Goal: Check status: Check status

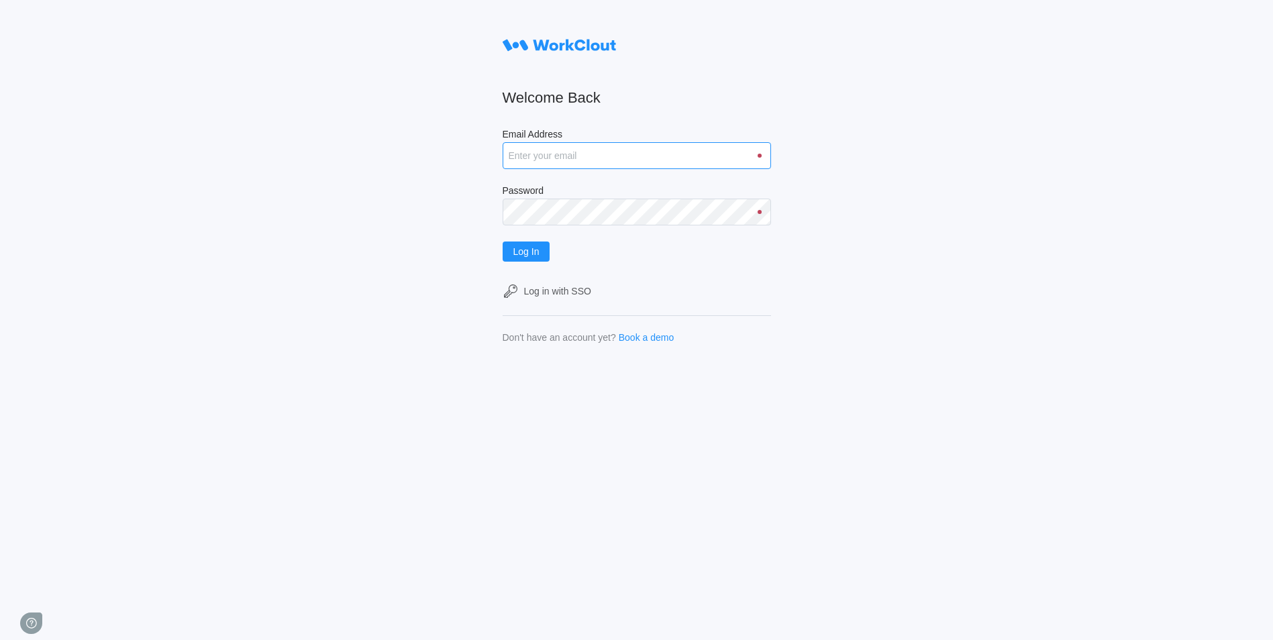
click at [554, 151] on input "Email Address" at bounding box center [637, 155] width 268 height 27
click at [503, 242] on button "Log In" at bounding box center [527, 252] width 48 height 20
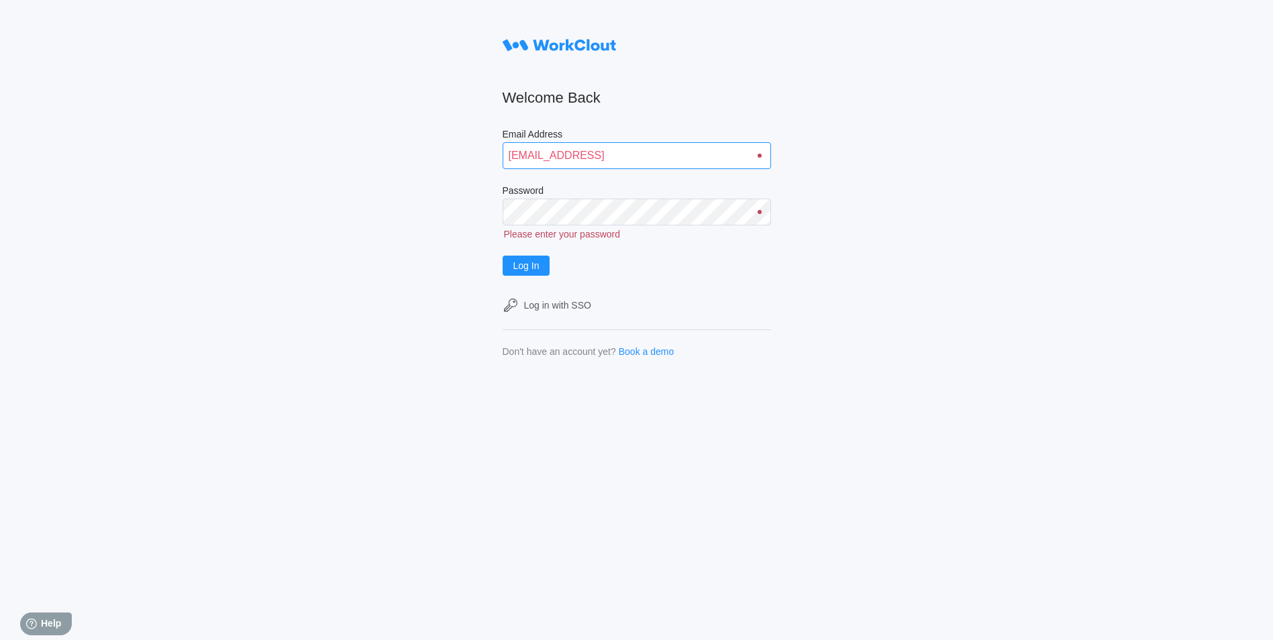
drag, startPoint x: 685, startPoint y: 154, endPoint x: 636, endPoint y: 154, distance: 49.0
click at [636, 154] on input "justinsampel@gmail.compassword" at bounding box center [637, 155] width 268 height 27
type input "justinsampel@gmail.com"
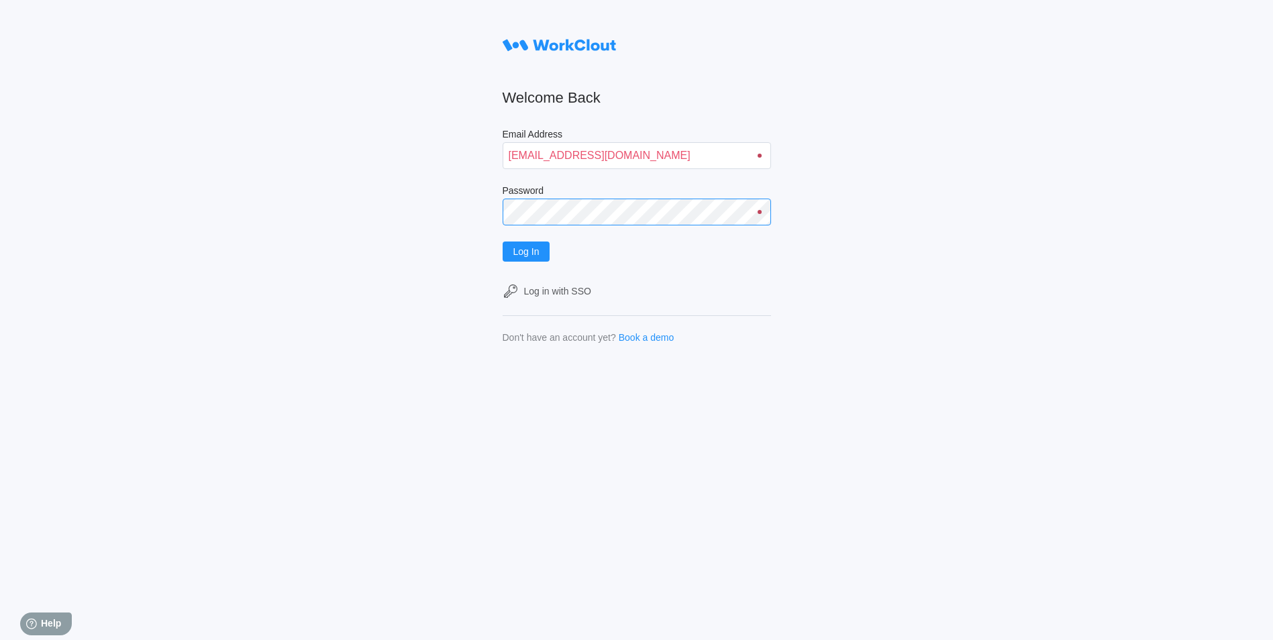
click at [503, 242] on button "Log In" at bounding box center [527, 252] width 48 height 20
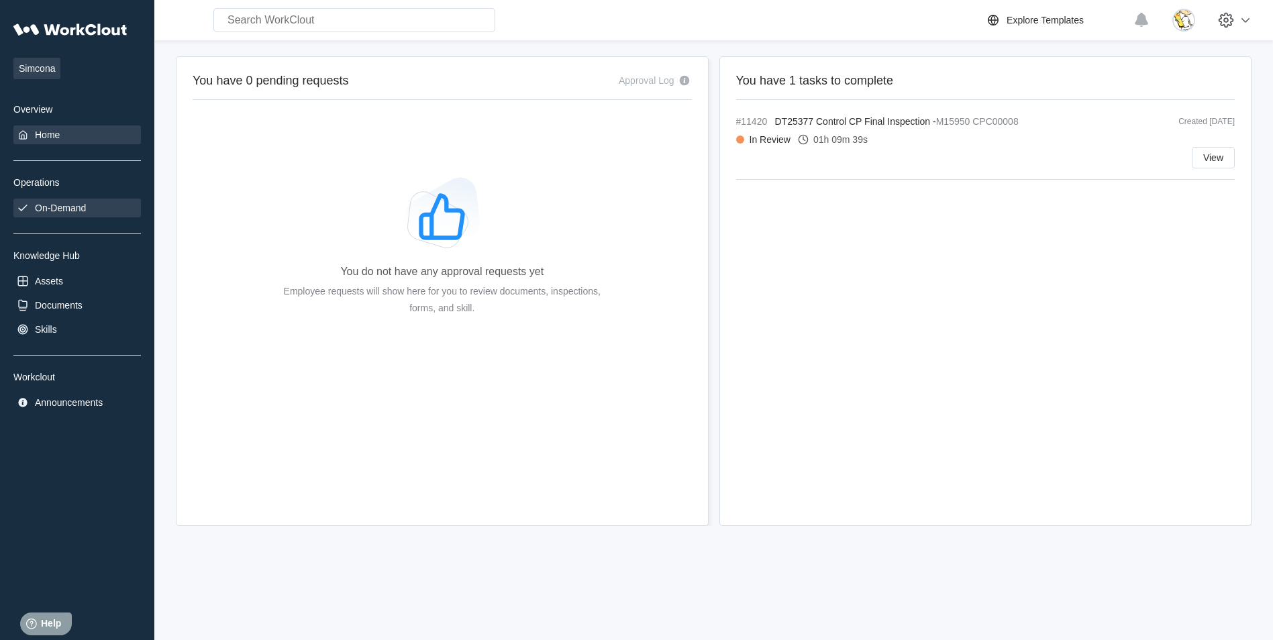
click at [90, 209] on div "On-Demand" at bounding box center [77, 208] width 128 height 19
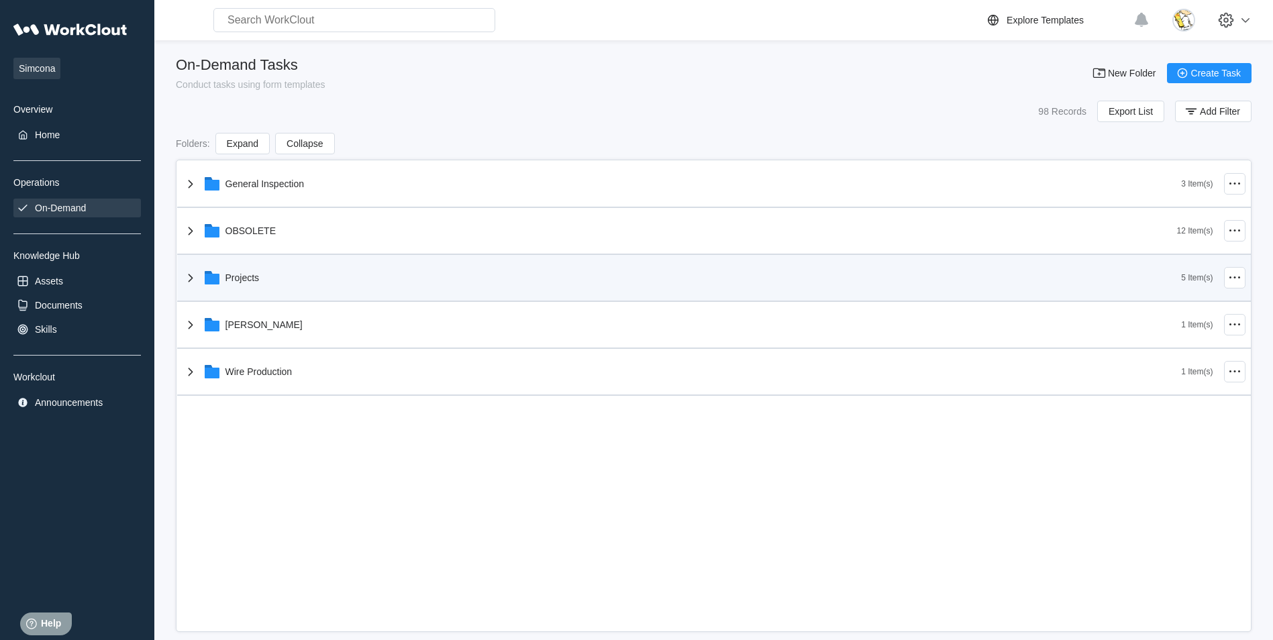
click at [248, 288] on div "Projects" at bounding box center [682, 277] width 999 height 35
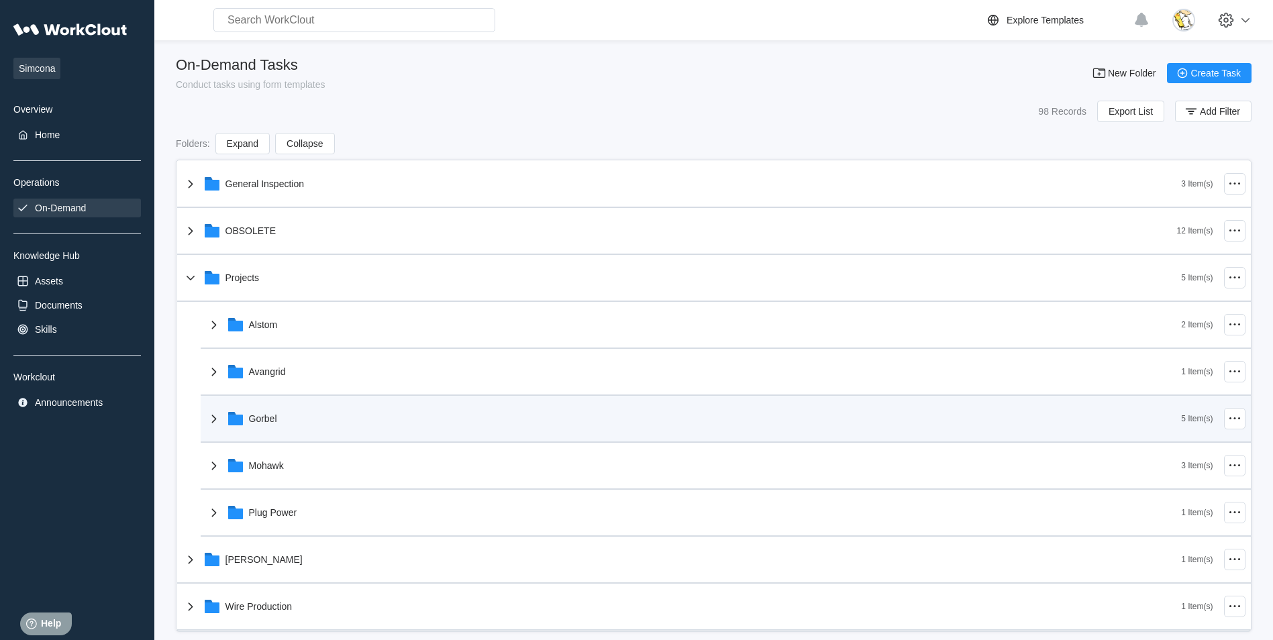
click at [274, 409] on div "Gorbel" at bounding box center [694, 418] width 976 height 35
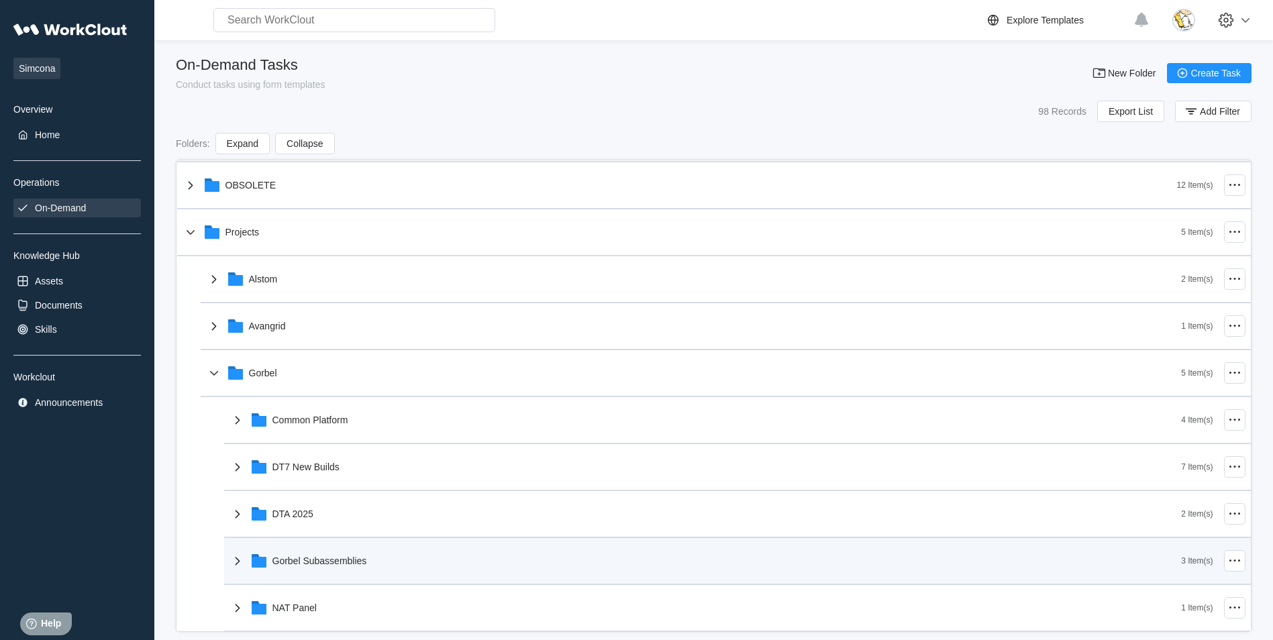
scroll to position [134, 0]
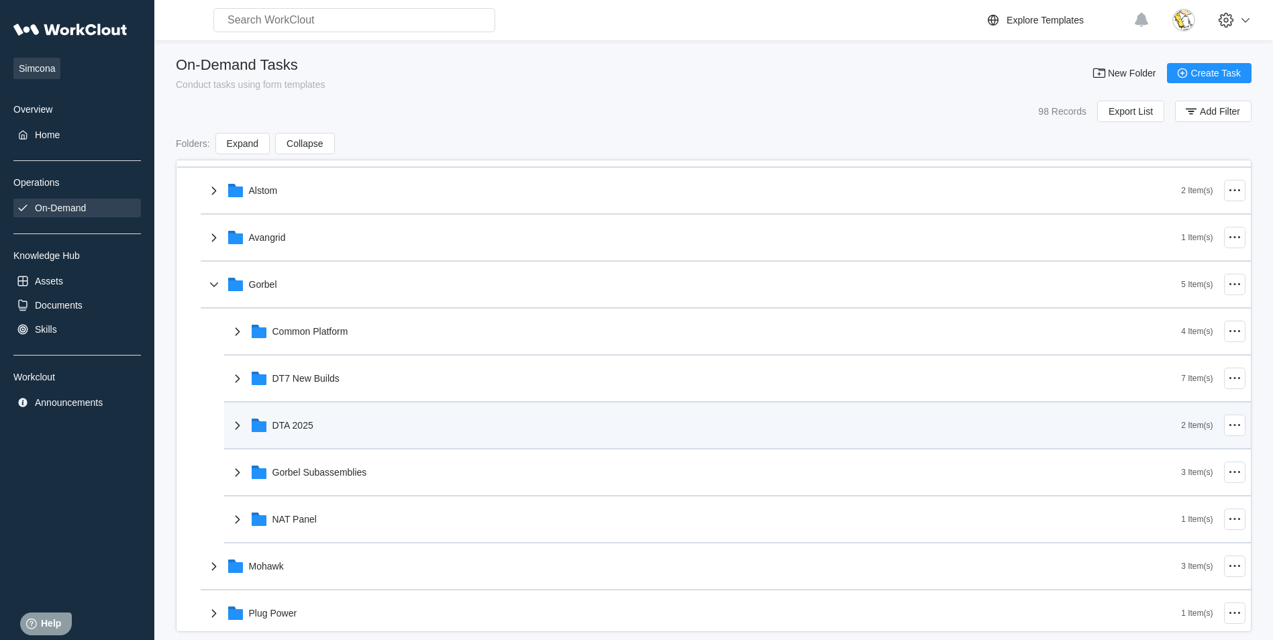
click at [304, 413] on div "DTA 2025" at bounding box center [706, 425] width 952 height 35
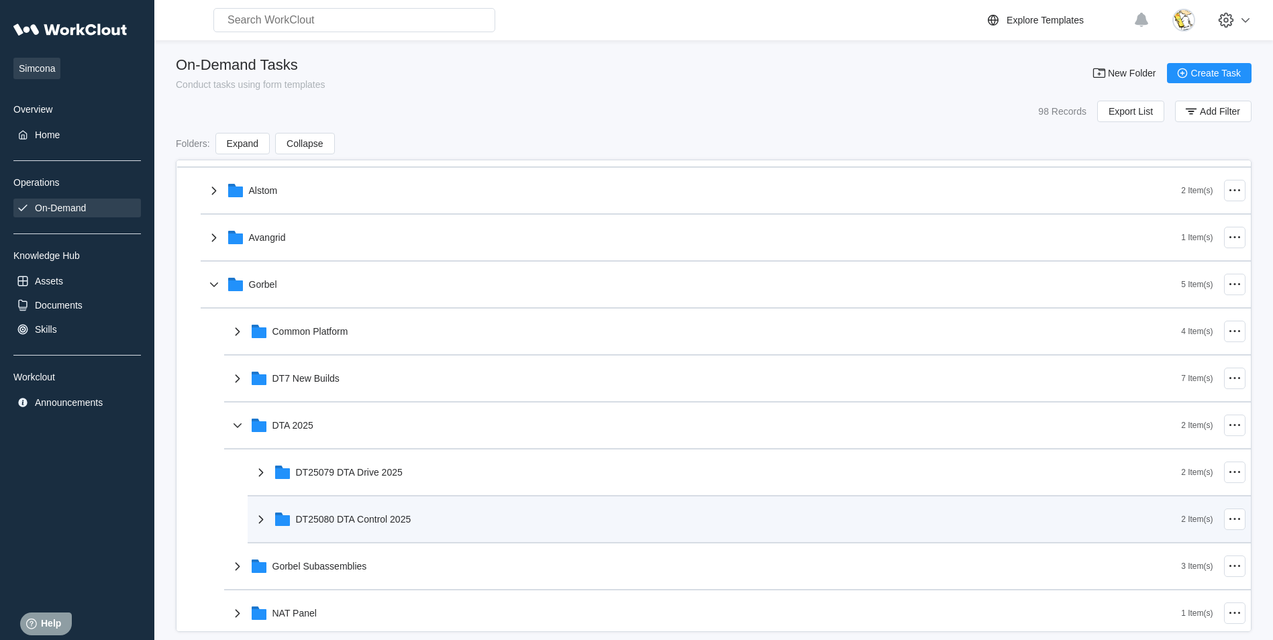
click at [313, 526] on div "DT25080 DTA Control 2025" at bounding box center [717, 519] width 929 height 35
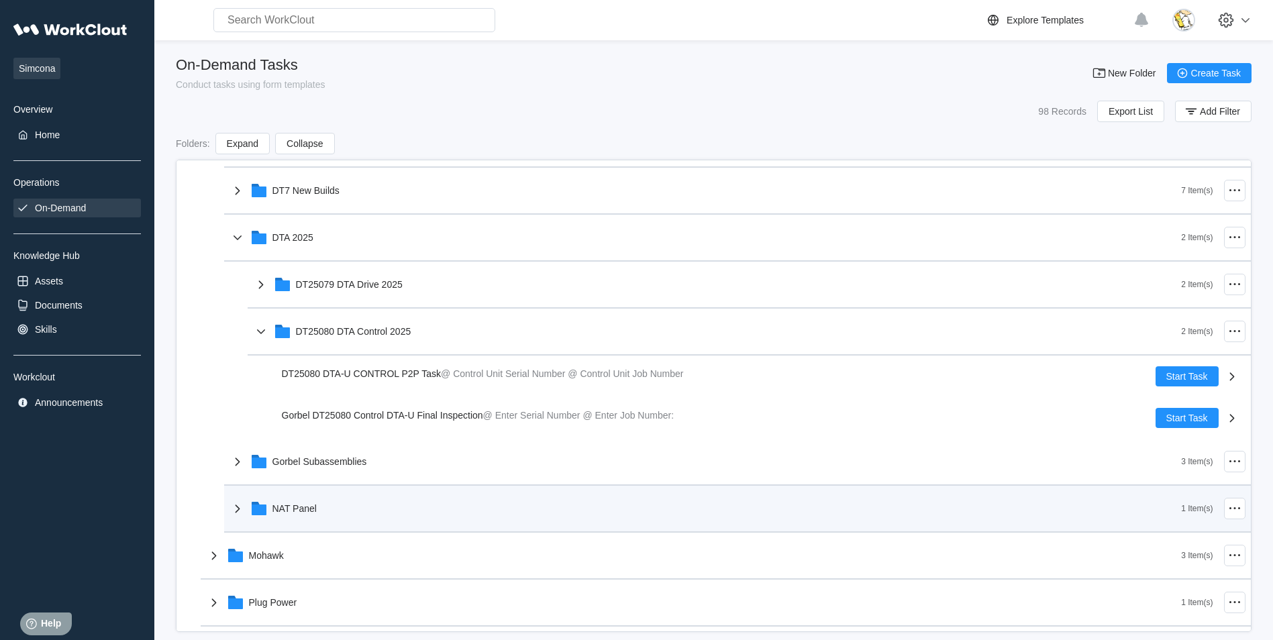
scroll to position [336, 0]
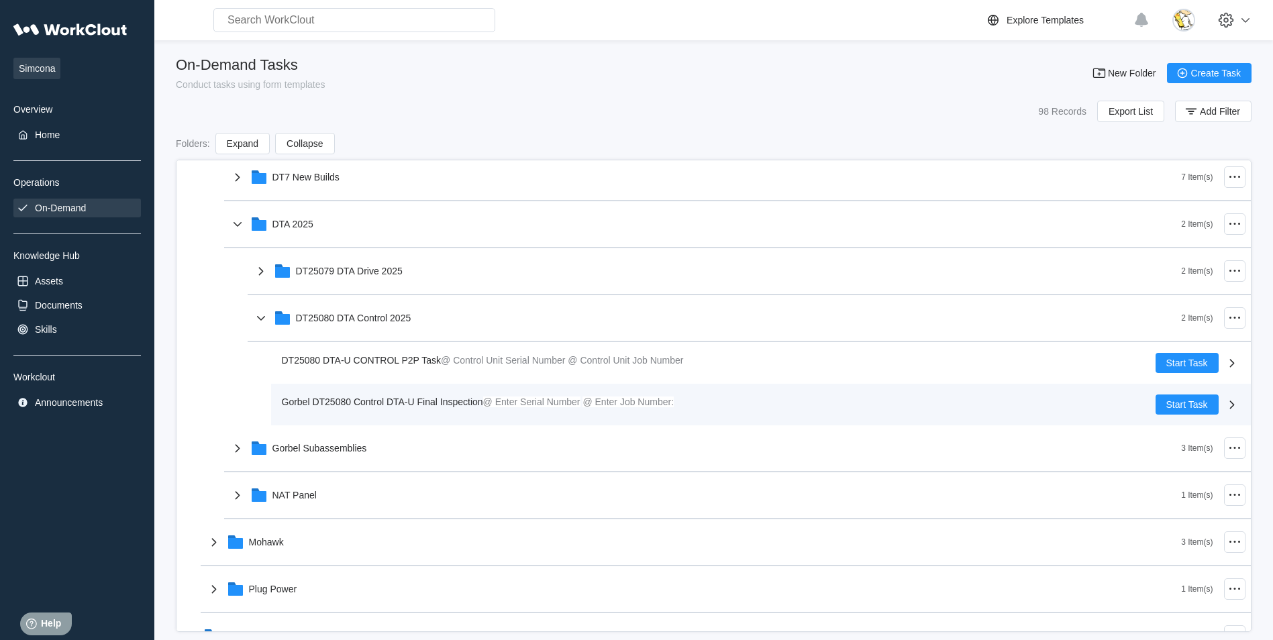
click at [428, 408] on div "Gorbel DT25080 Control DTA-U Final Inspection @ Enter Serial Number @ Enter Job…" at bounding box center [481, 402] width 398 height 15
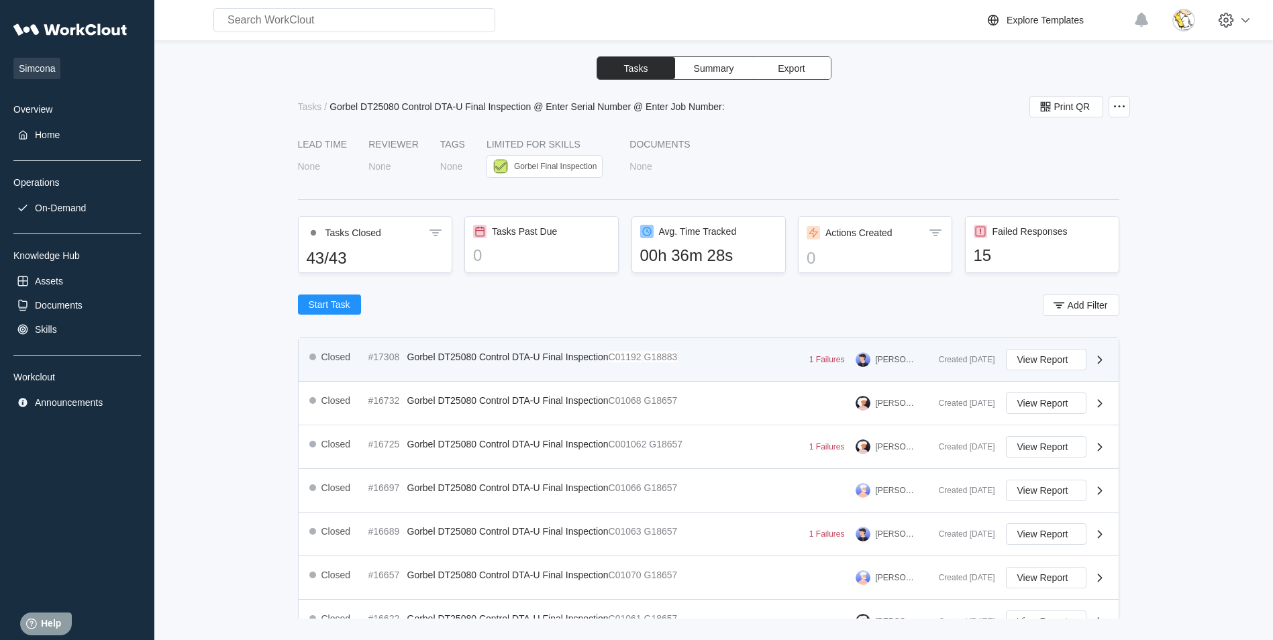
click at [472, 357] on span "Gorbel DT25080 Control DTA-U Final Inspection" at bounding box center [507, 357] width 201 height 11
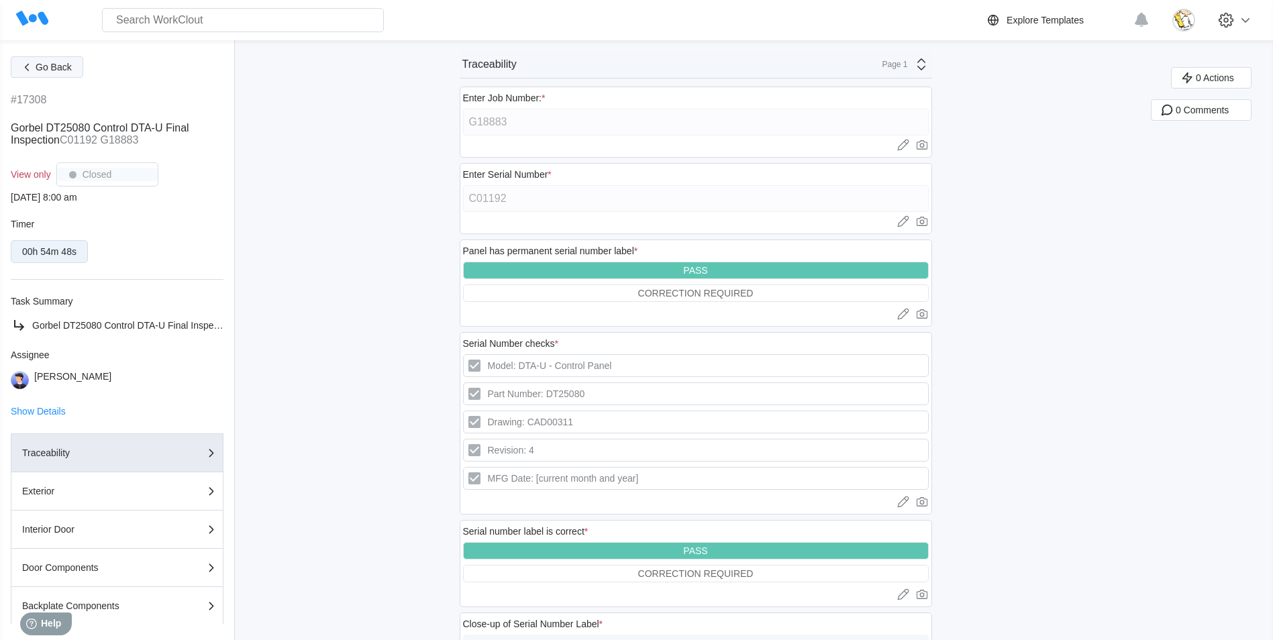
click at [62, 75] on button "Go Back" at bounding box center [47, 66] width 72 height 21
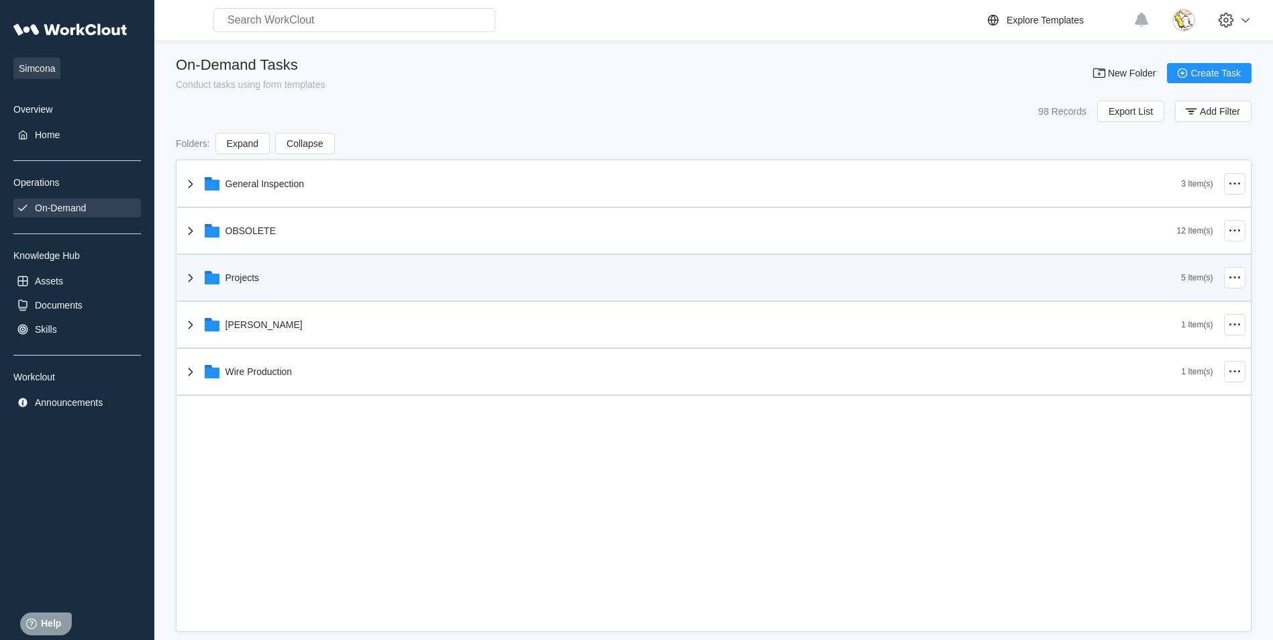
click at [315, 270] on div "Projects" at bounding box center [682, 277] width 999 height 35
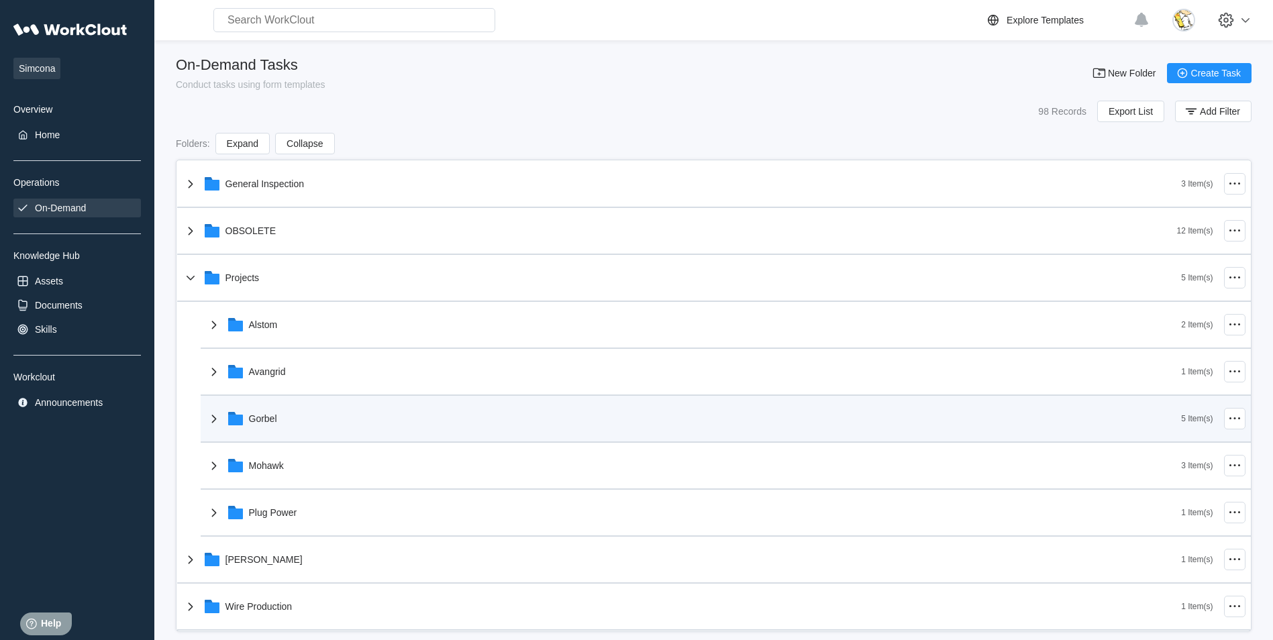
click at [331, 434] on div "Gorbel" at bounding box center [694, 418] width 976 height 35
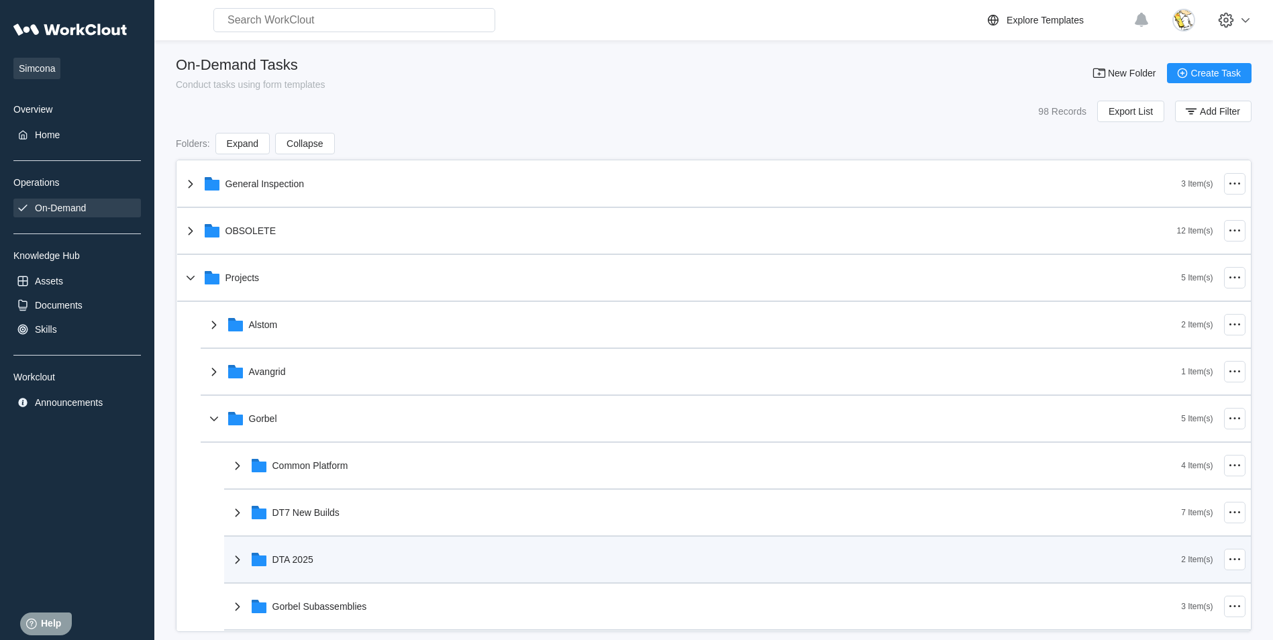
drag, startPoint x: 305, startPoint y: 548, endPoint x: 317, endPoint y: 552, distance: 11.9
click at [308, 551] on div "General Inspection 3 Item(s) OBSOLETE 12 Item(s) Projects 5 Item(s) Alstom 2 It…" at bounding box center [714, 513] width 1074 height 705
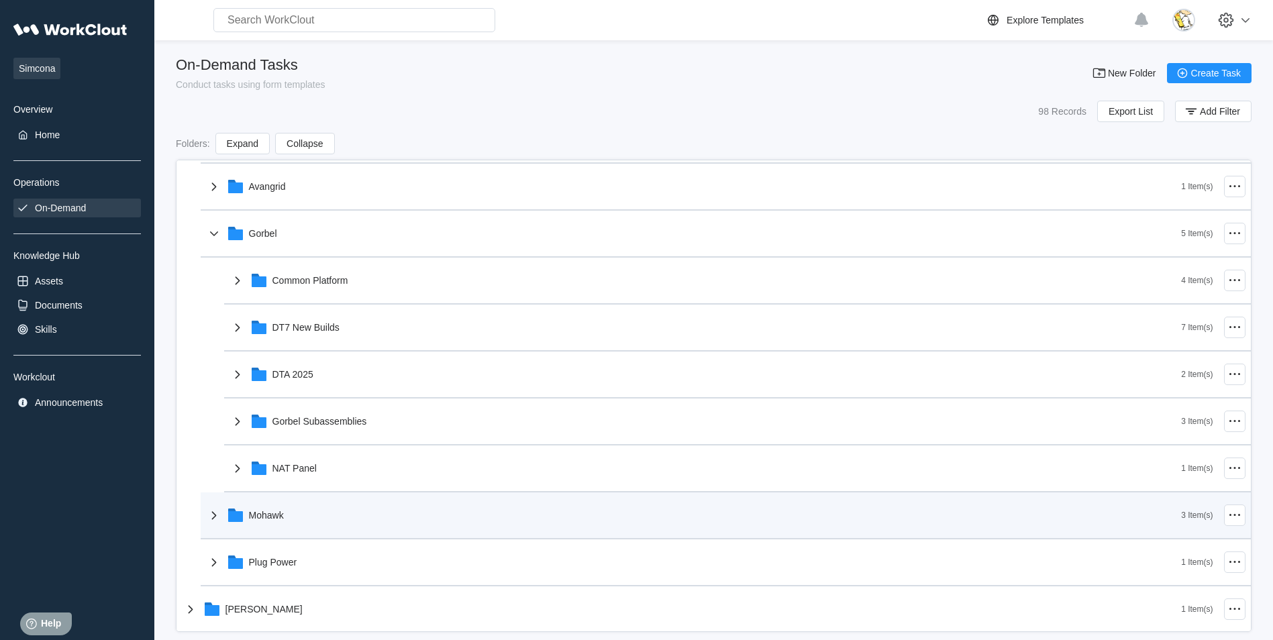
scroll to position [201, 0]
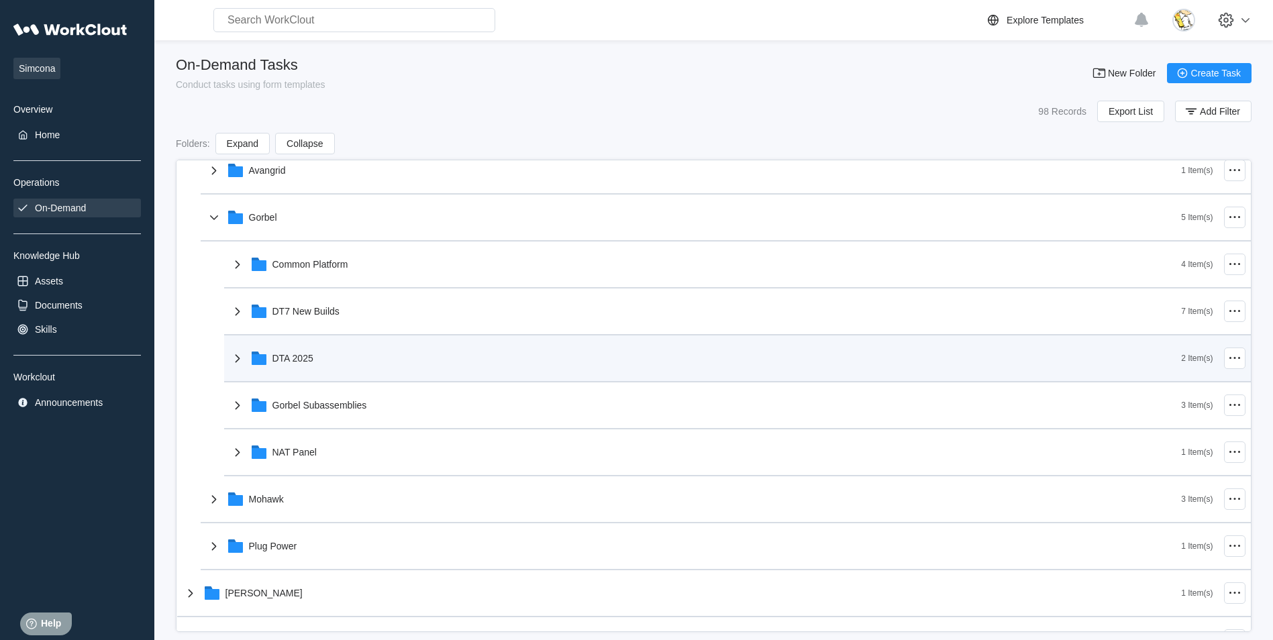
click at [277, 350] on div "DTA 2025" at bounding box center [706, 358] width 952 height 35
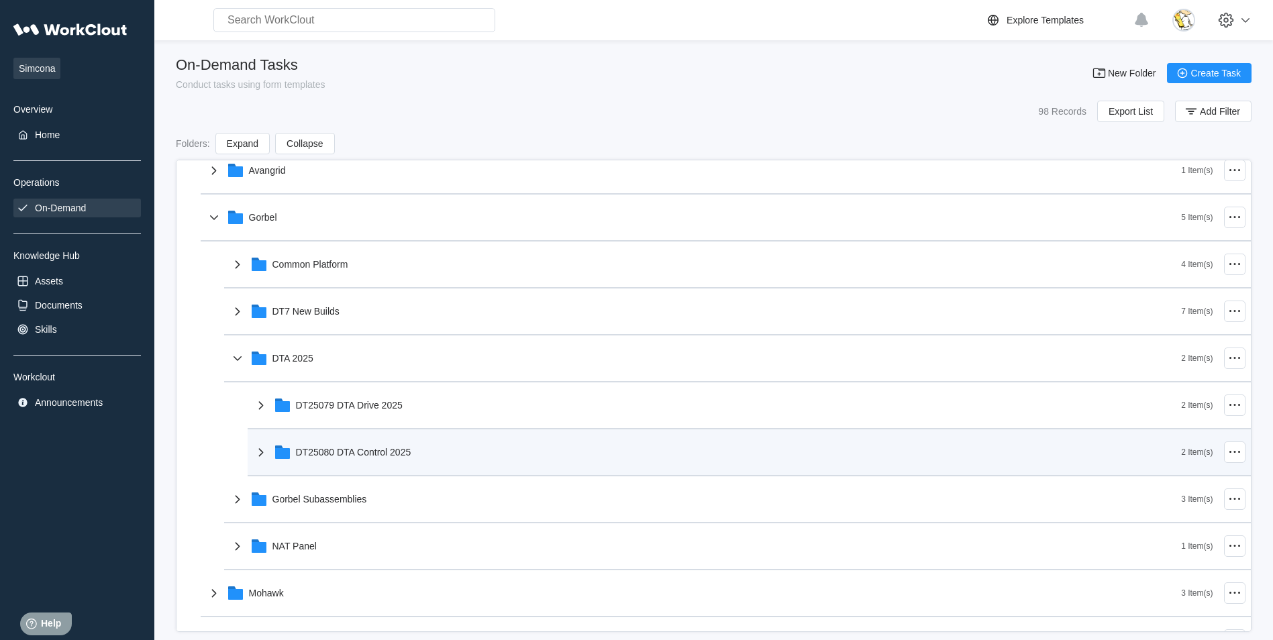
click at [350, 466] on div "DT25080 DTA Control 2025" at bounding box center [717, 452] width 929 height 35
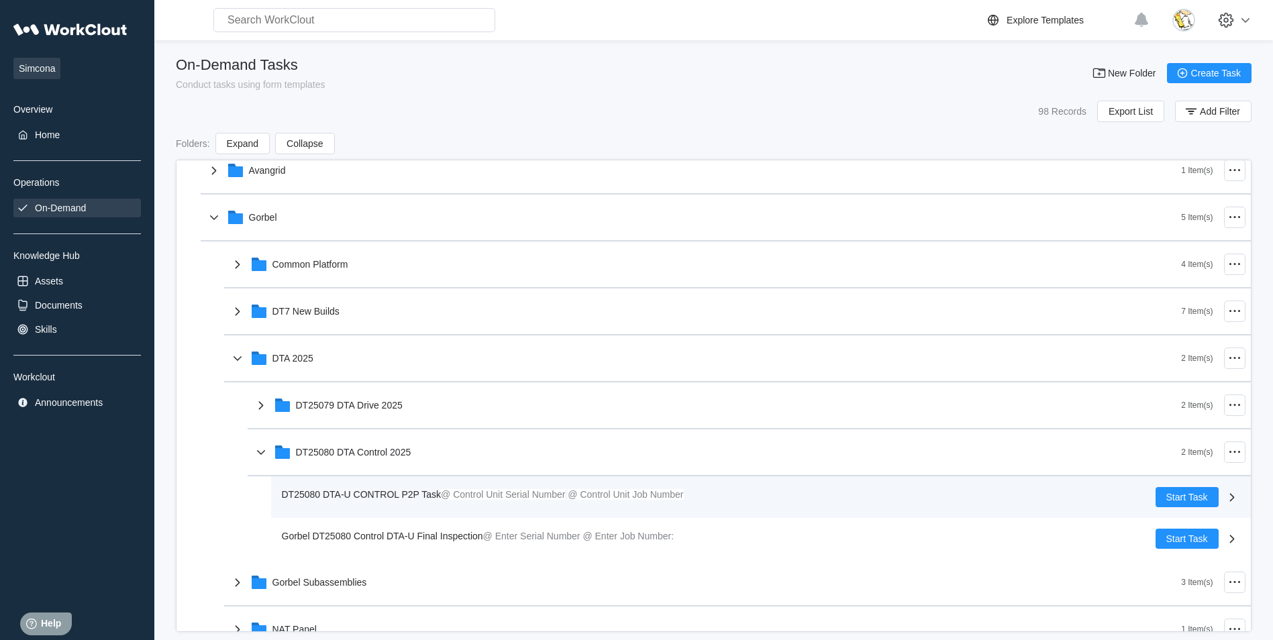
click at [393, 494] on span "DT25080 DTA-U CONTROL P2P Task" at bounding box center [362, 494] width 160 height 11
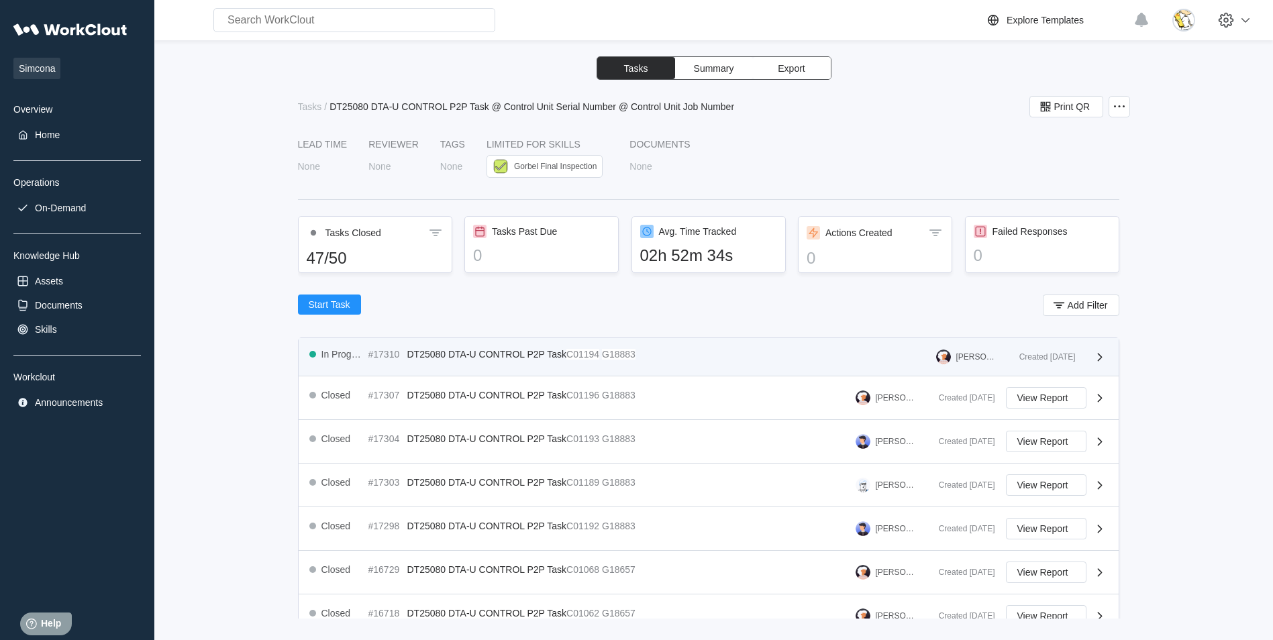
click at [479, 348] on div "In Progress #17310 DT25080 DTA-U CONTROL P2P Task C01194 G18883 Justin Blake Cr…" at bounding box center [709, 357] width 820 height 38
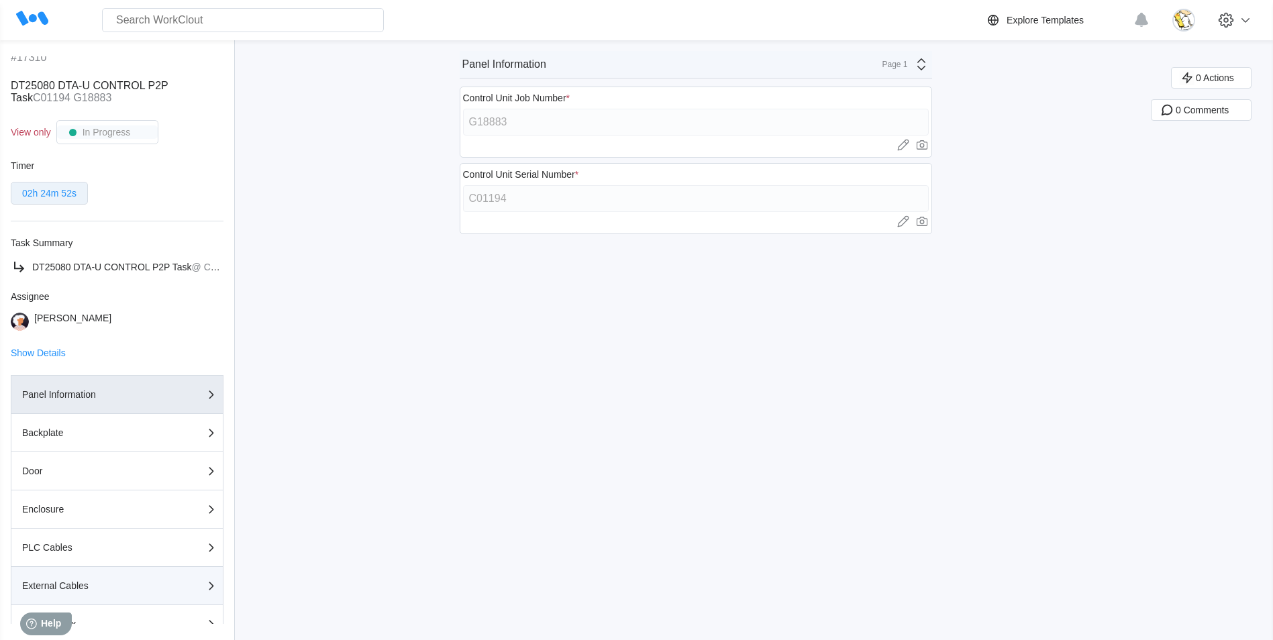
scroll to position [134, 0]
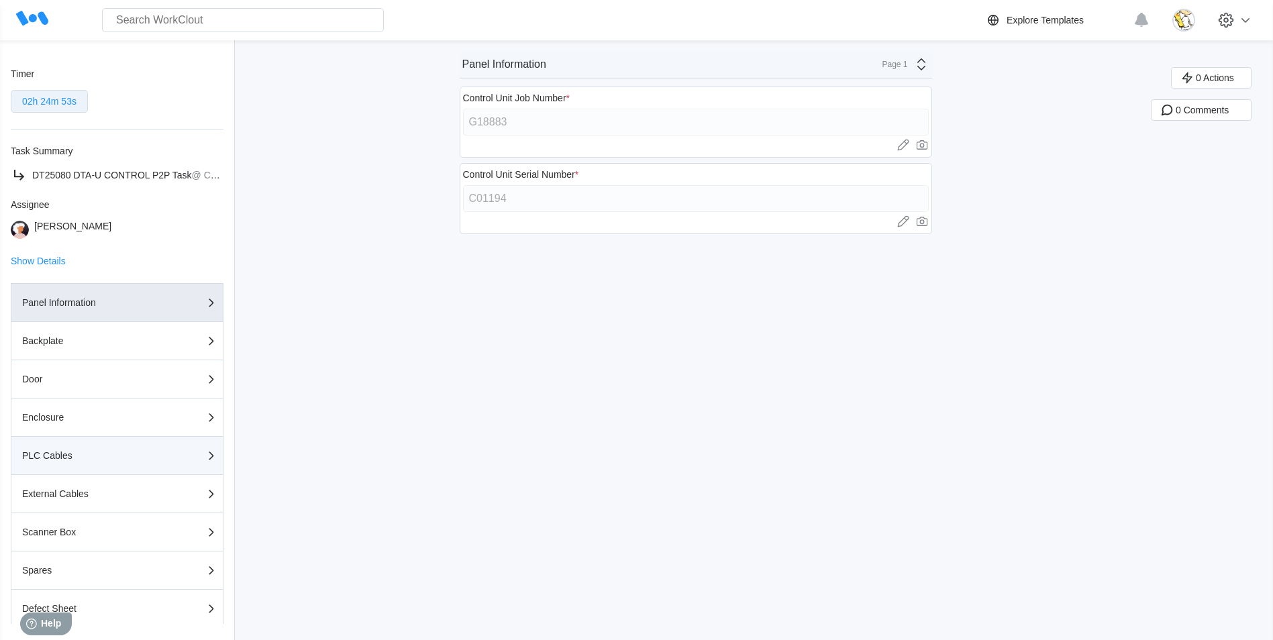
drag, startPoint x: 64, startPoint y: 452, endPoint x: 162, endPoint y: 451, distance: 98.0
click at [65, 451] on div "PLC Cables" at bounding box center [89, 455] width 134 height 9
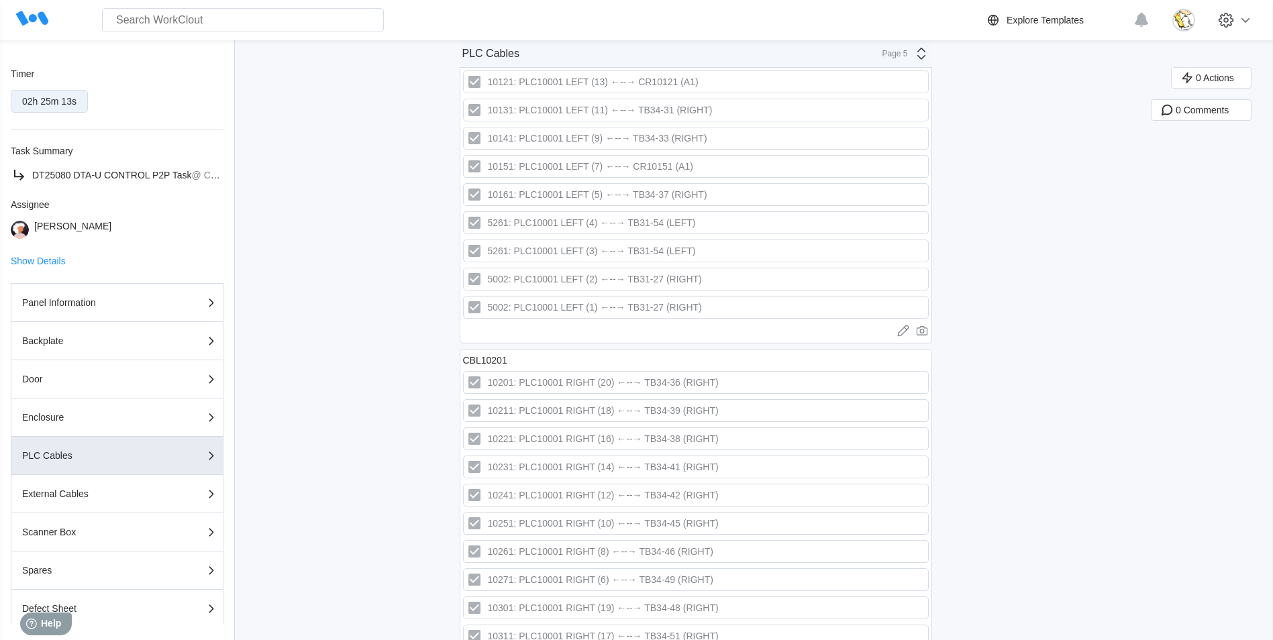
scroll to position [2300, 0]
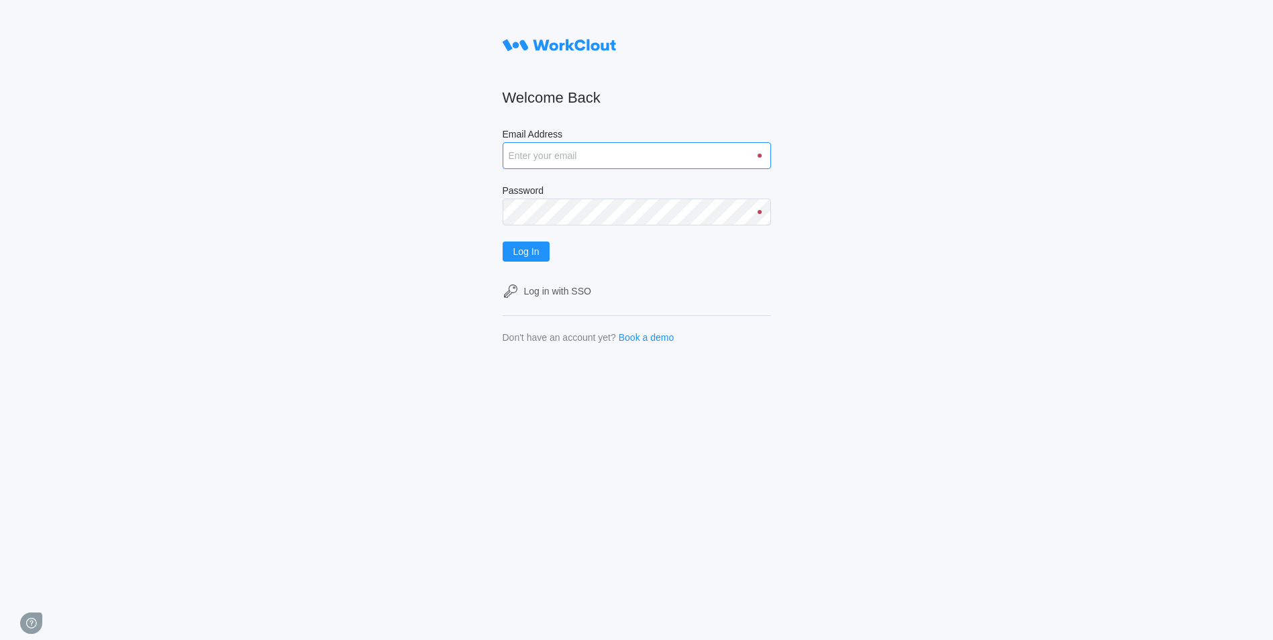
click at [585, 160] on input "Email Address" at bounding box center [637, 155] width 268 height 27
type input "[EMAIL_ADDRESS][DOMAIN_NAME]"
click at [503, 242] on button "Log In" at bounding box center [527, 252] width 48 height 20
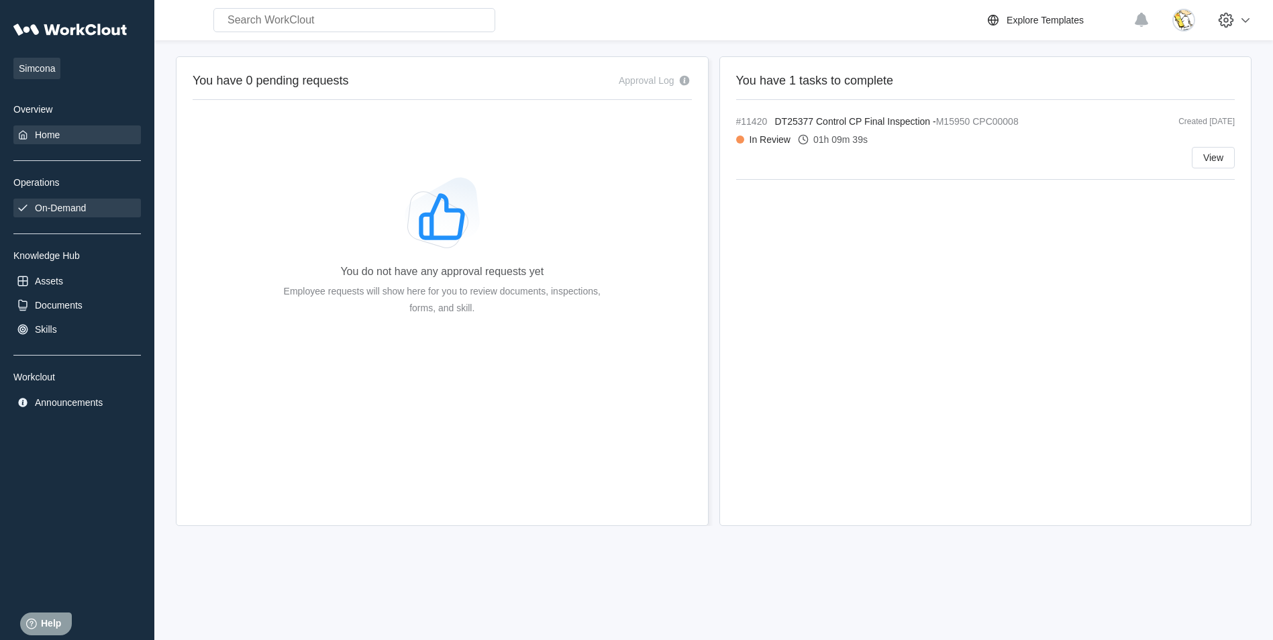
click at [56, 204] on div "On-Demand" at bounding box center [60, 208] width 51 height 11
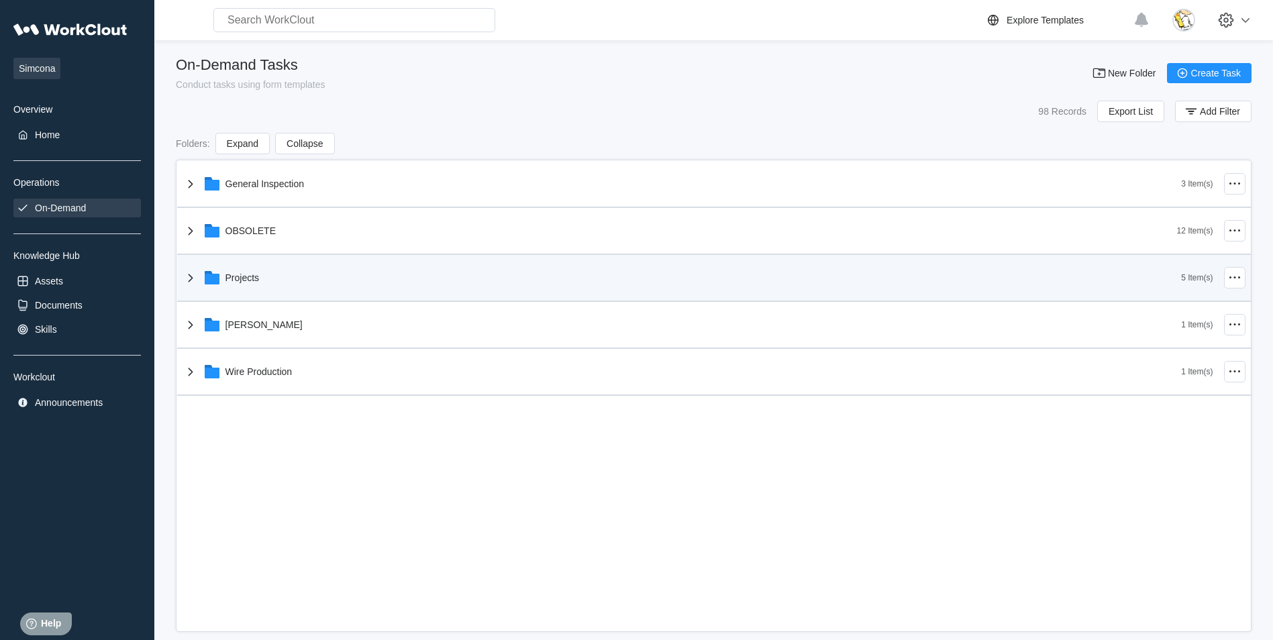
click at [281, 268] on div "Projects" at bounding box center [682, 277] width 999 height 35
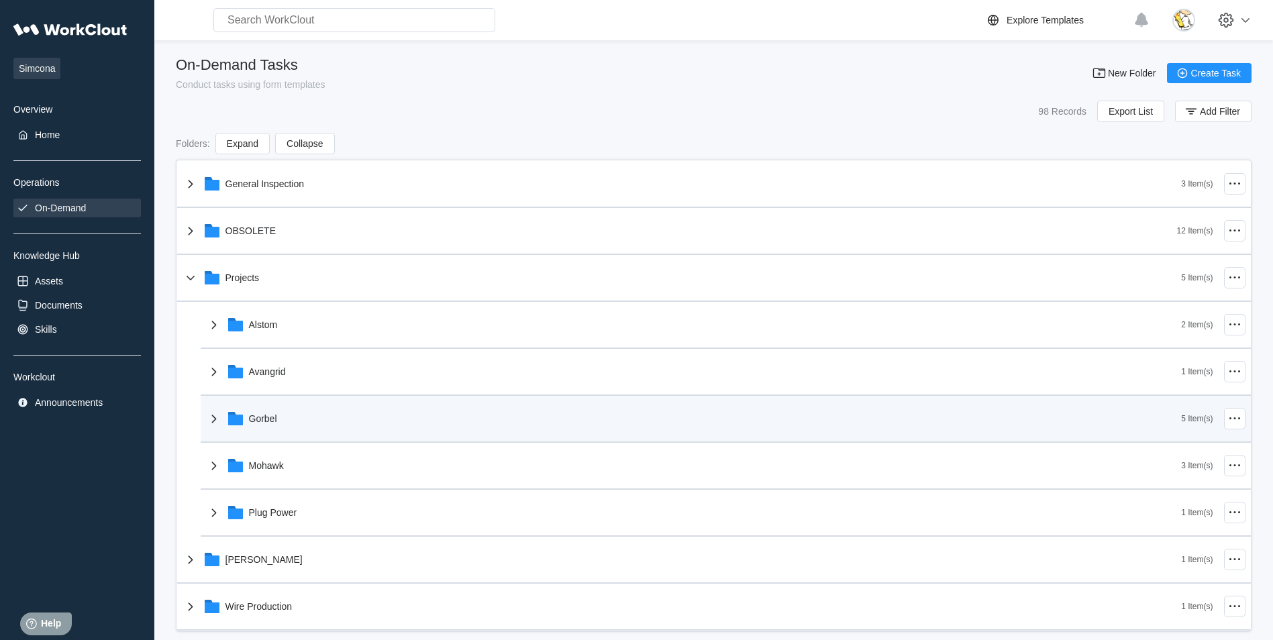
click at [310, 411] on div "Gorbel" at bounding box center [694, 418] width 976 height 35
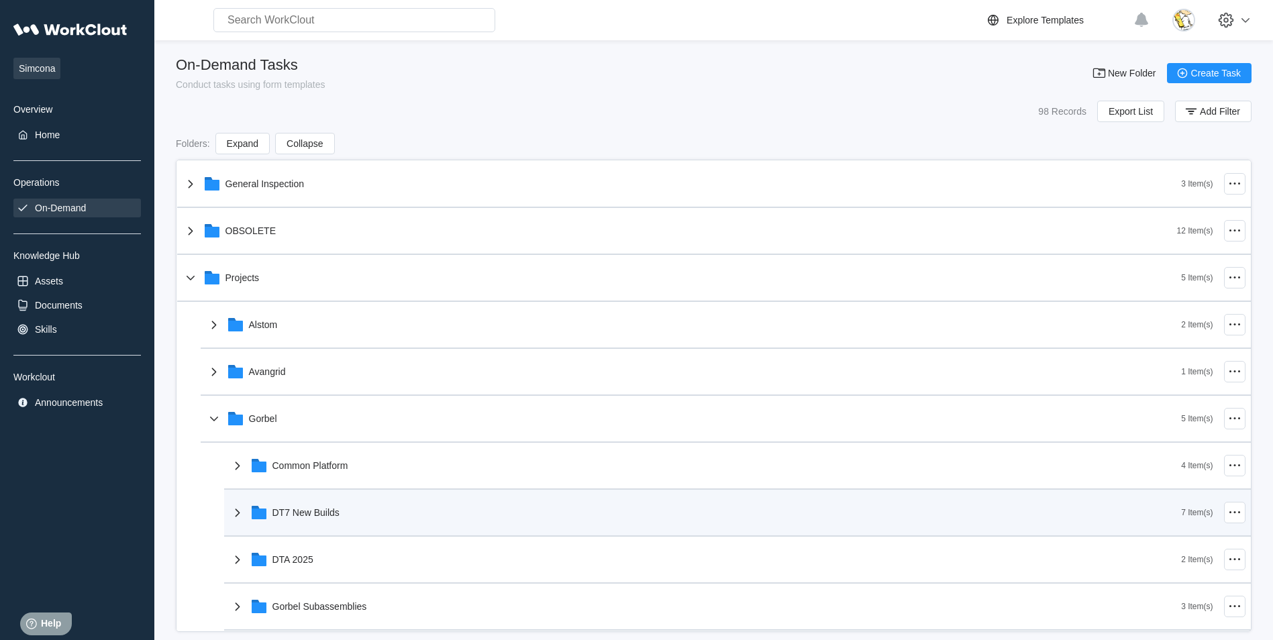
click at [314, 516] on div "DT7 New Builds" at bounding box center [306, 512] width 67 height 11
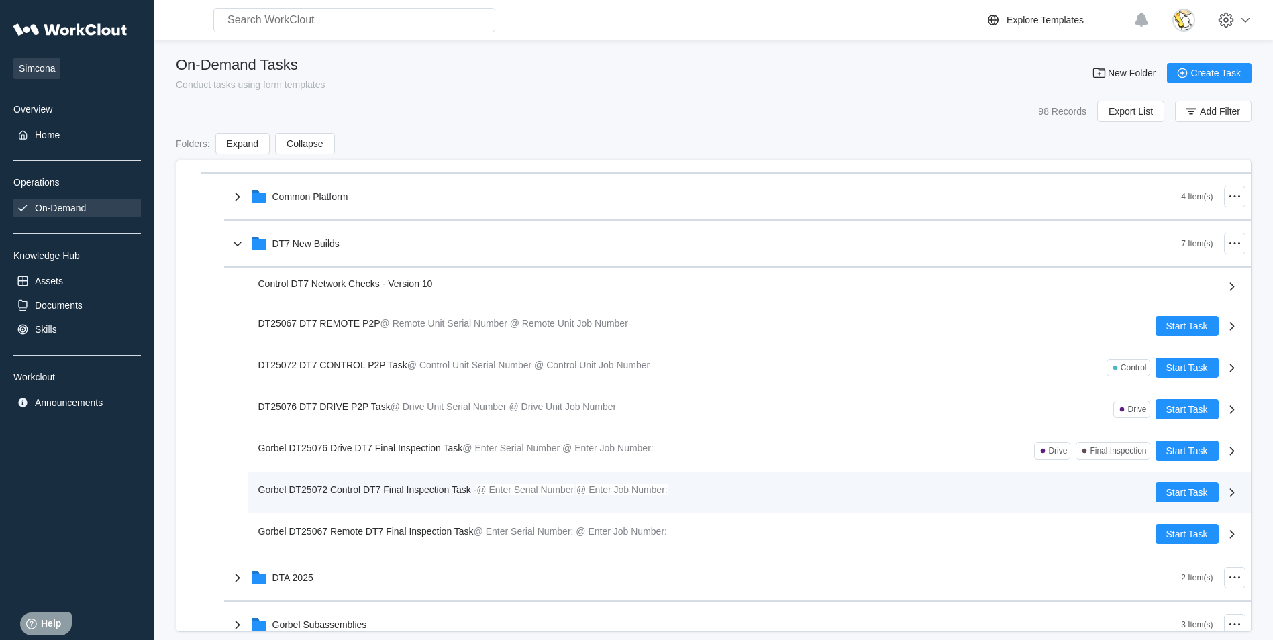
scroll to position [268, 0]
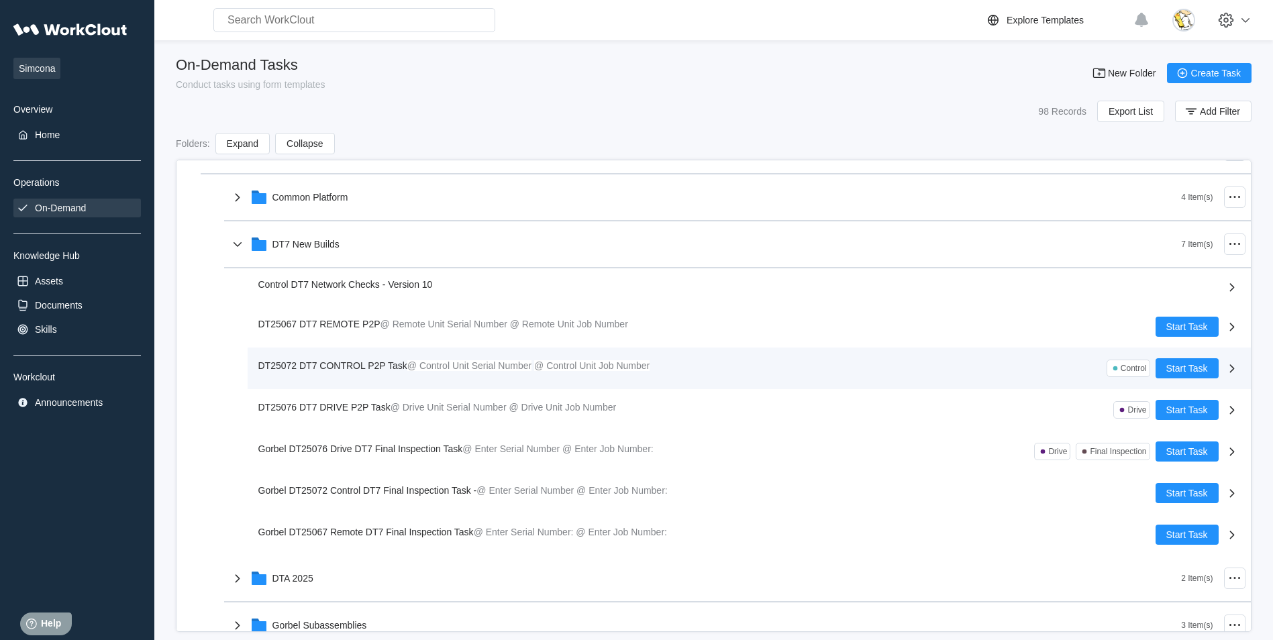
click at [380, 362] on span "DT25072 DT7 CONTROL P2P Task" at bounding box center [332, 365] width 149 height 11
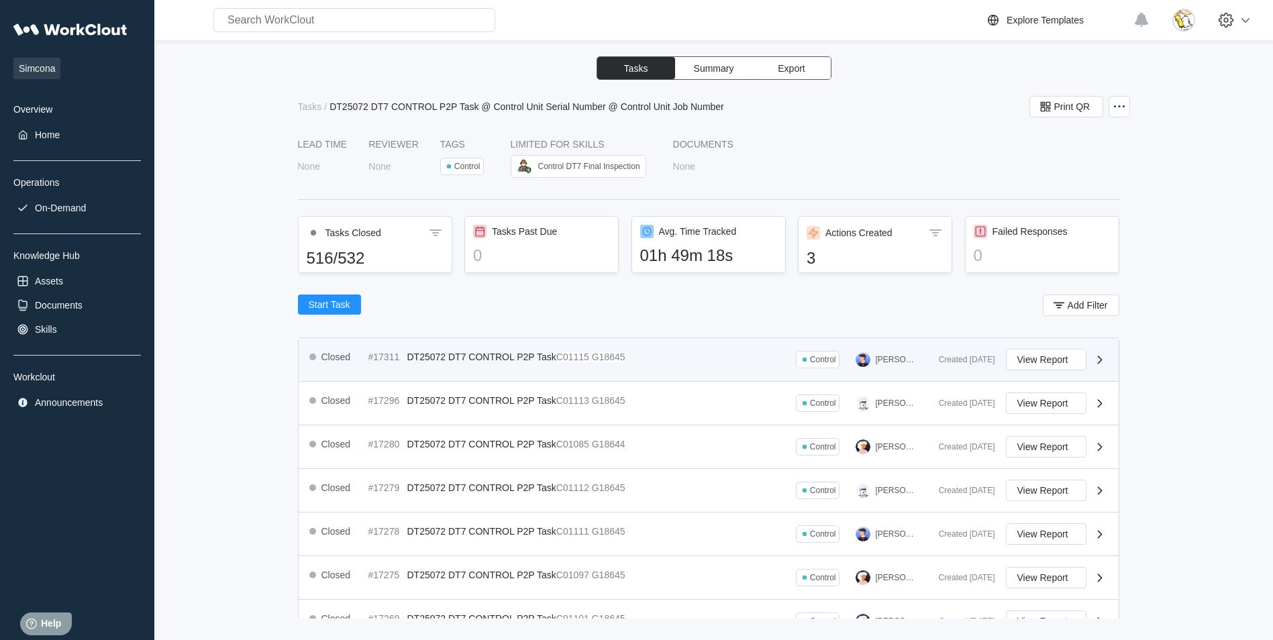
click at [536, 364] on div "Closed #17311 DT25072 DT7 CONTROL P2P Task C01115 G18645" at bounding box center [470, 357] width 322 height 16
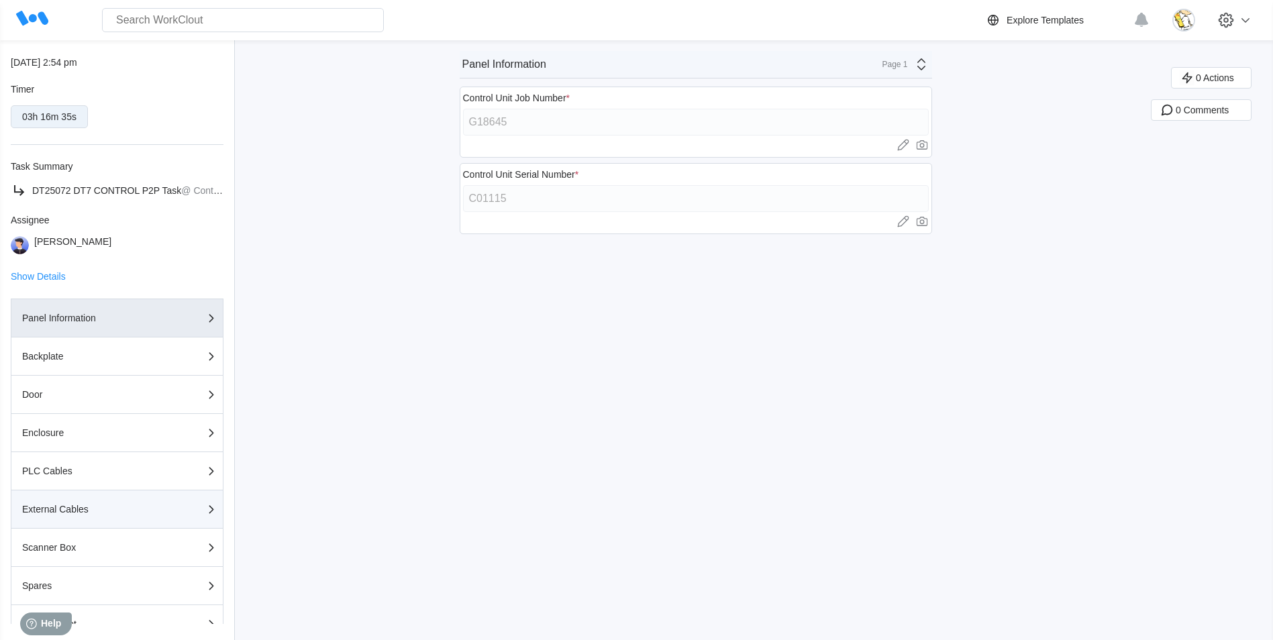
scroll to position [197, 0]
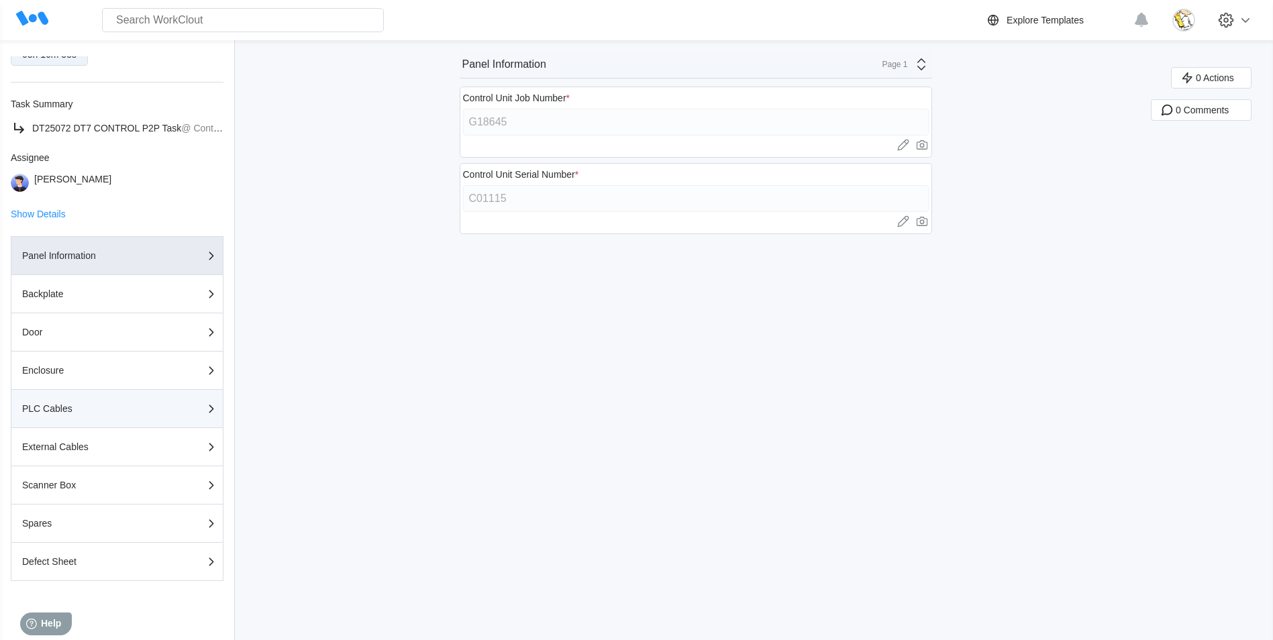
click at [87, 401] on div "PLC Cables" at bounding box center [117, 409] width 190 height 16
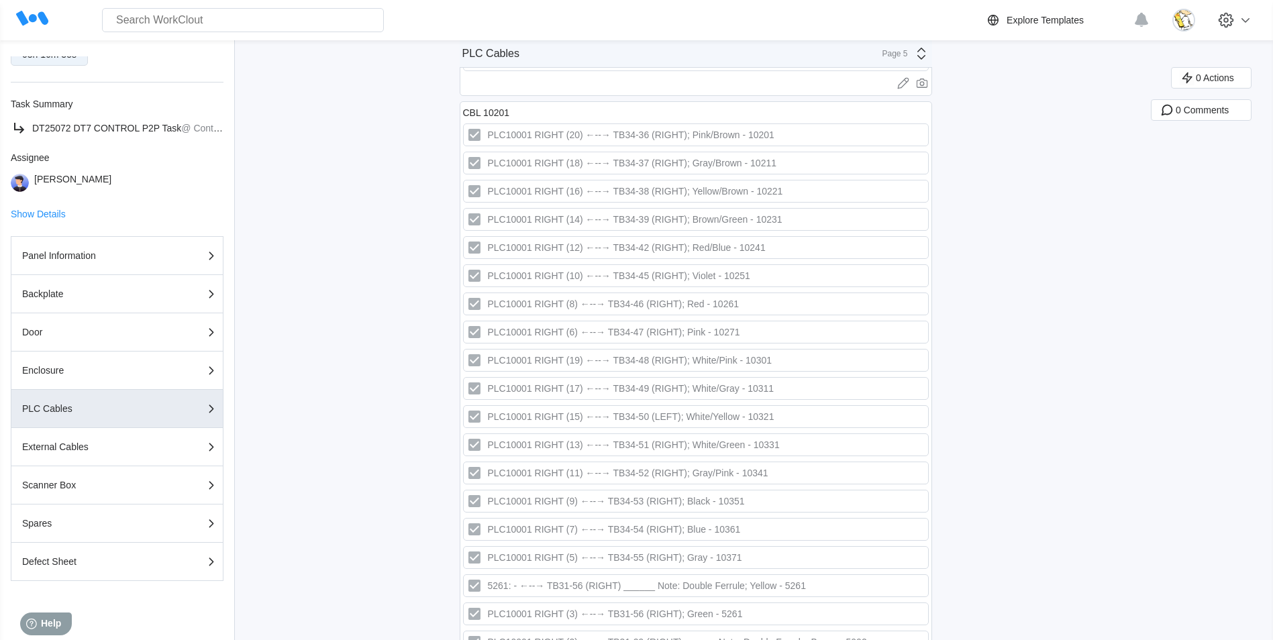
scroll to position [2685, 0]
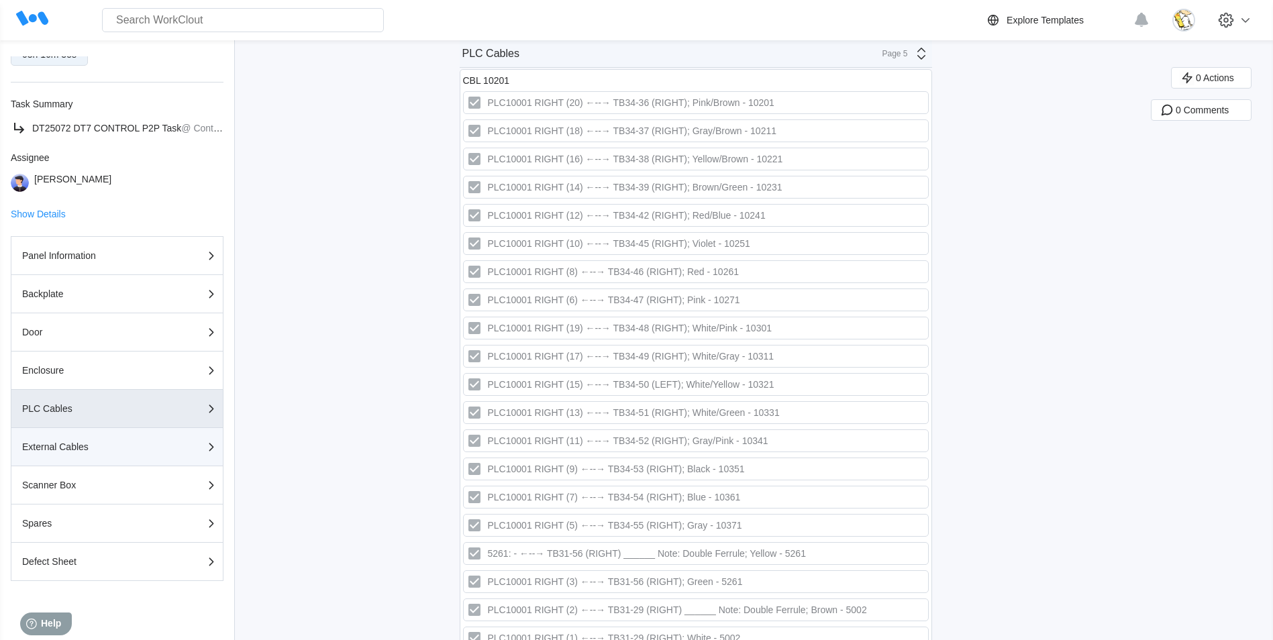
drag, startPoint x: 99, startPoint y: 434, endPoint x: 107, endPoint y: 436, distance: 8.5
click at [99, 436] on button "External Cables" at bounding box center [117, 447] width 213 height 38
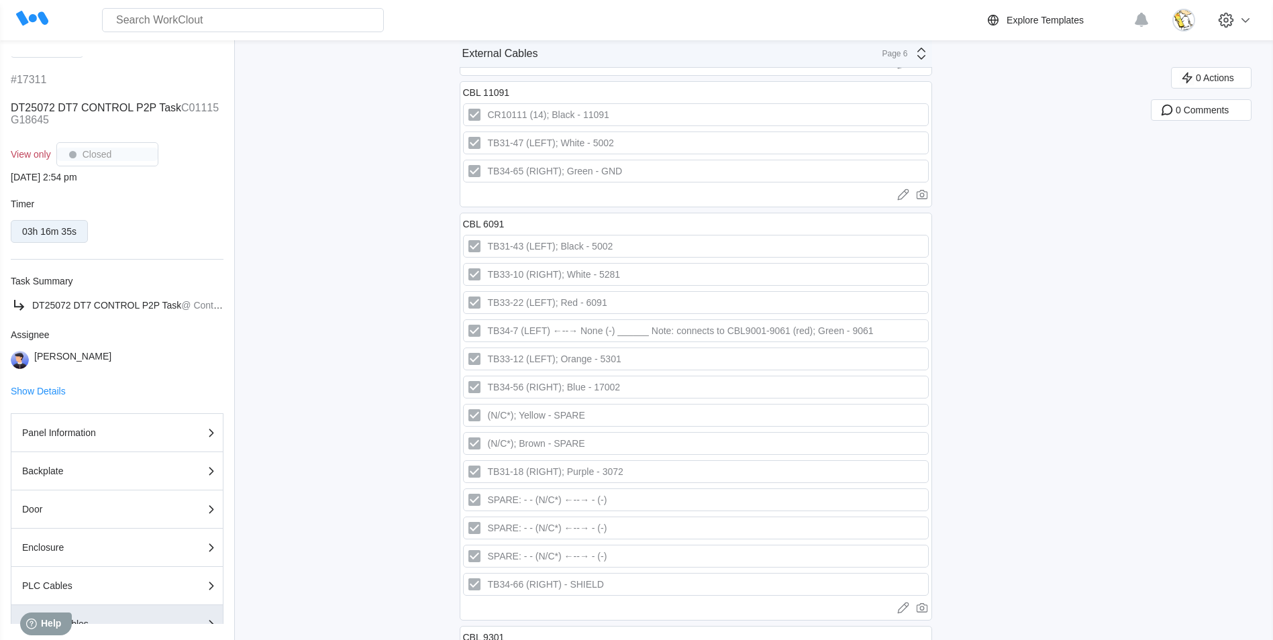
scroll to position [0, 0]
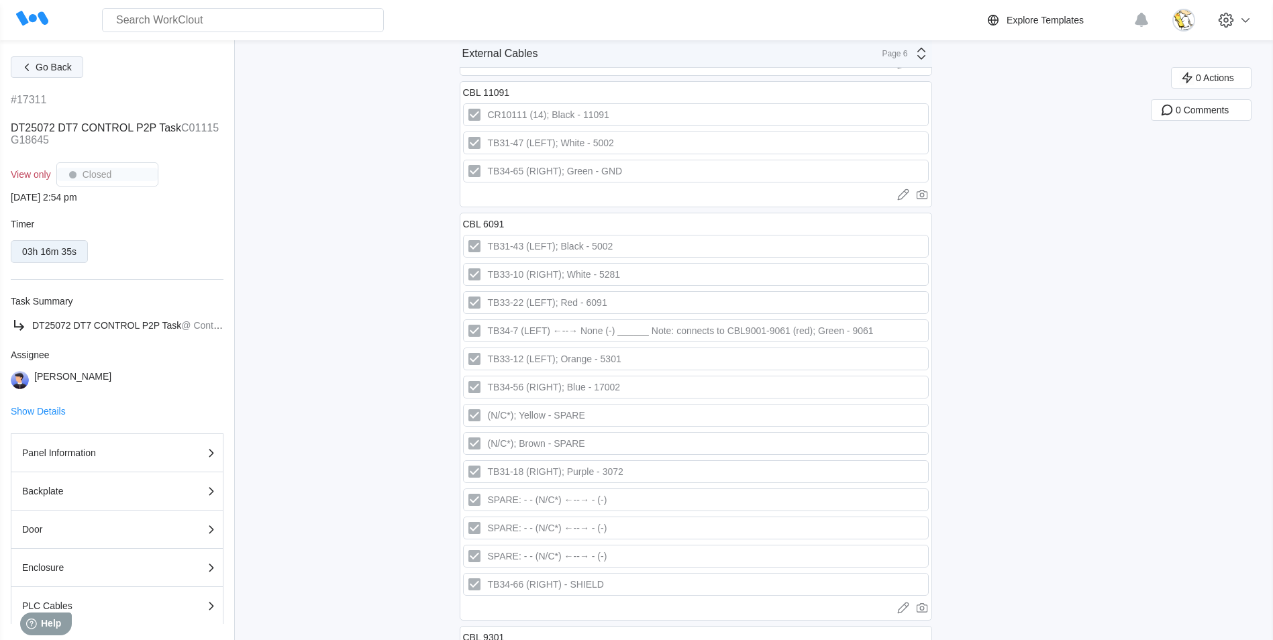
click at [47, 70] on span "Go Back" at bounding box center [54, 66] width 36 height 9
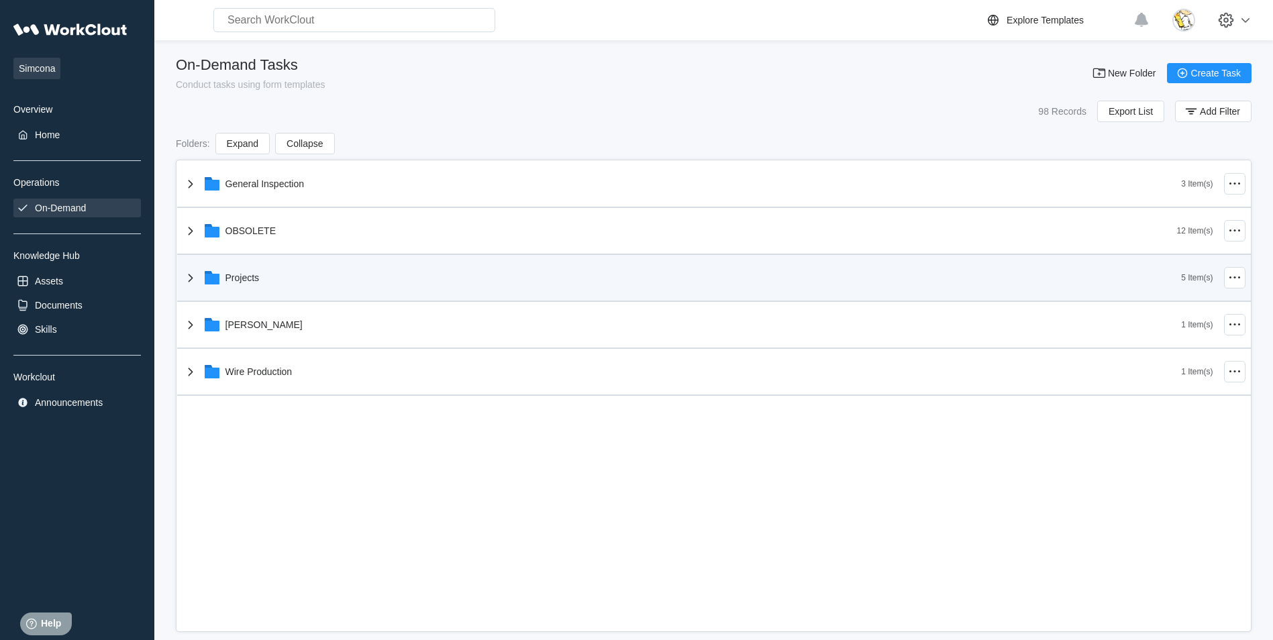
click at [258, 285] on div "Projects" at bounding box center [682, 277] width 999 height 35
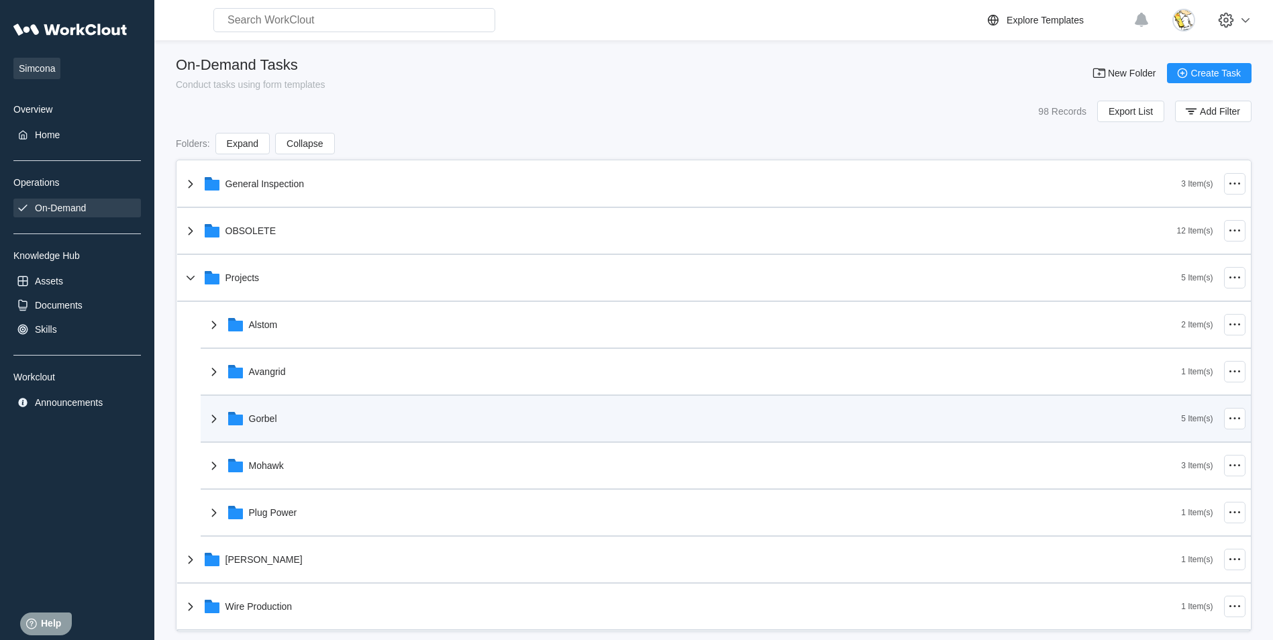
click at [301, 418] on div "Gorbel" at bounding box center [694, 418] width 976 height 35
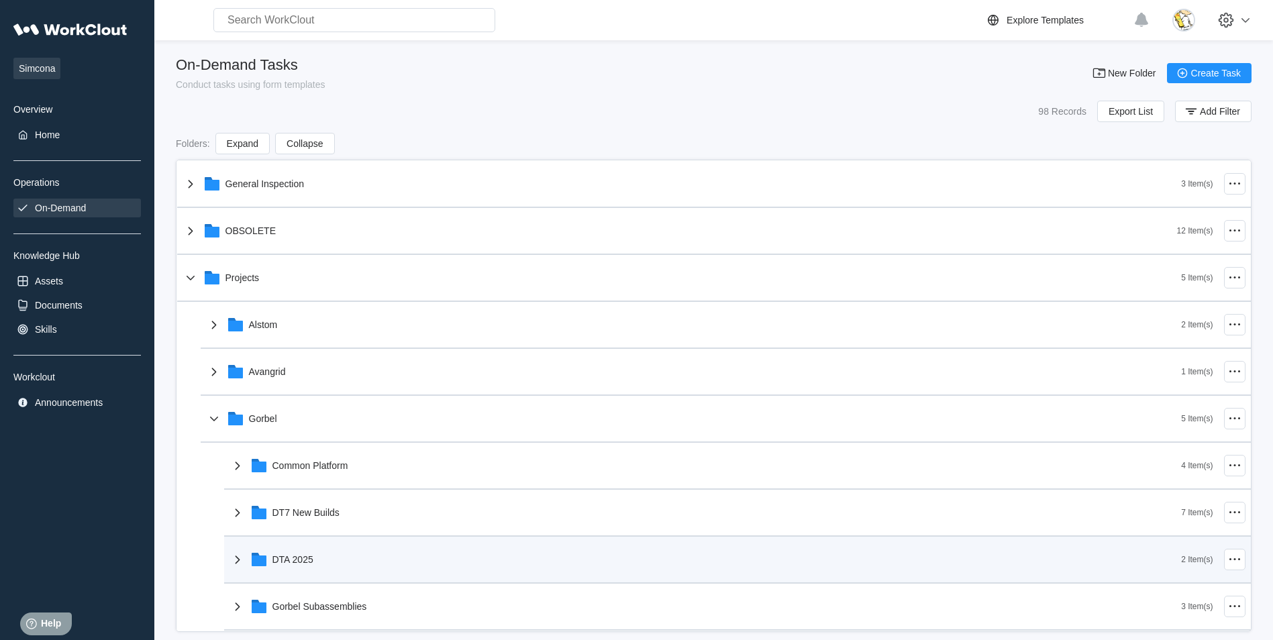
click at [332, 561] on div "DTA 2025" at bounding box center [706, 559] width 952 height 35
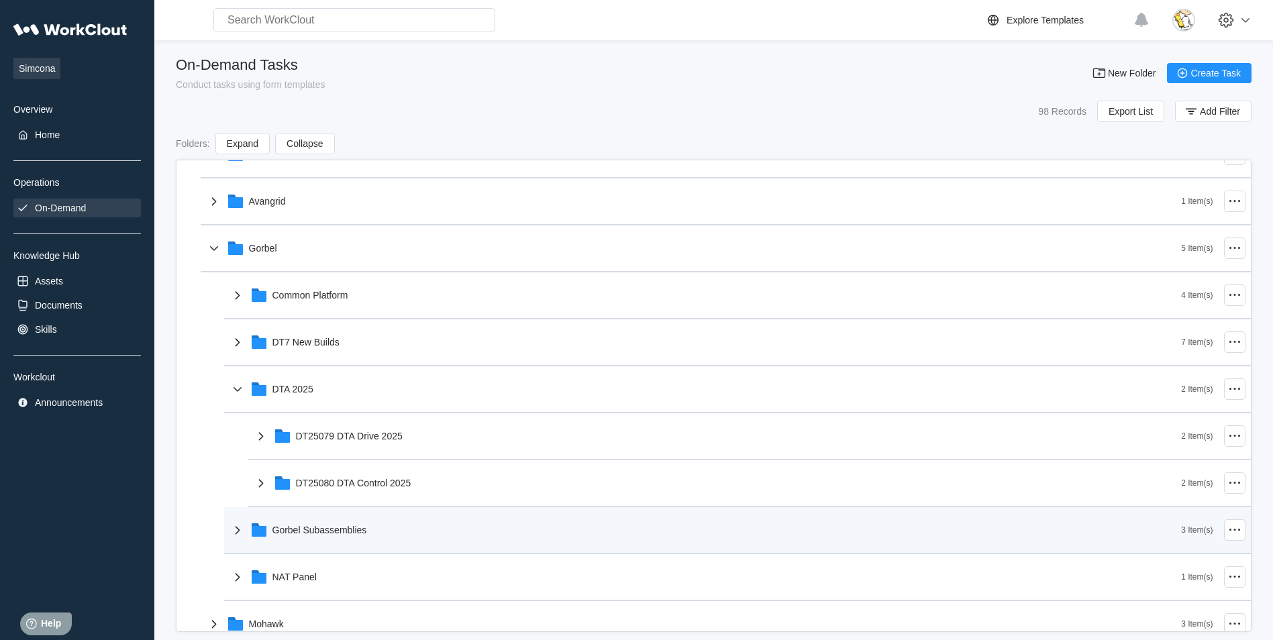
scroll to position [201, 0]
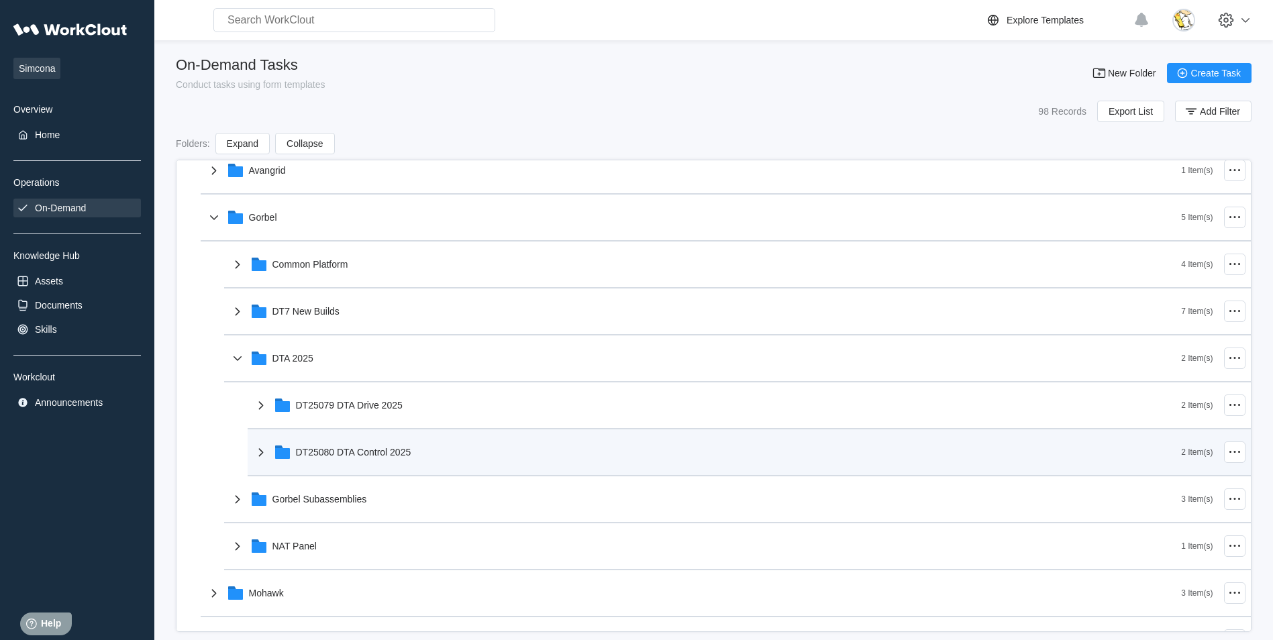
drag, startPoint x: 371, startPoint y: 453, endPoint x: 384, endPoint y: 455, distance: 12.9
click at [373, 454] on div "DT25080 DTA Control 2025" at bounding box center [353, 452] width 115 height 11
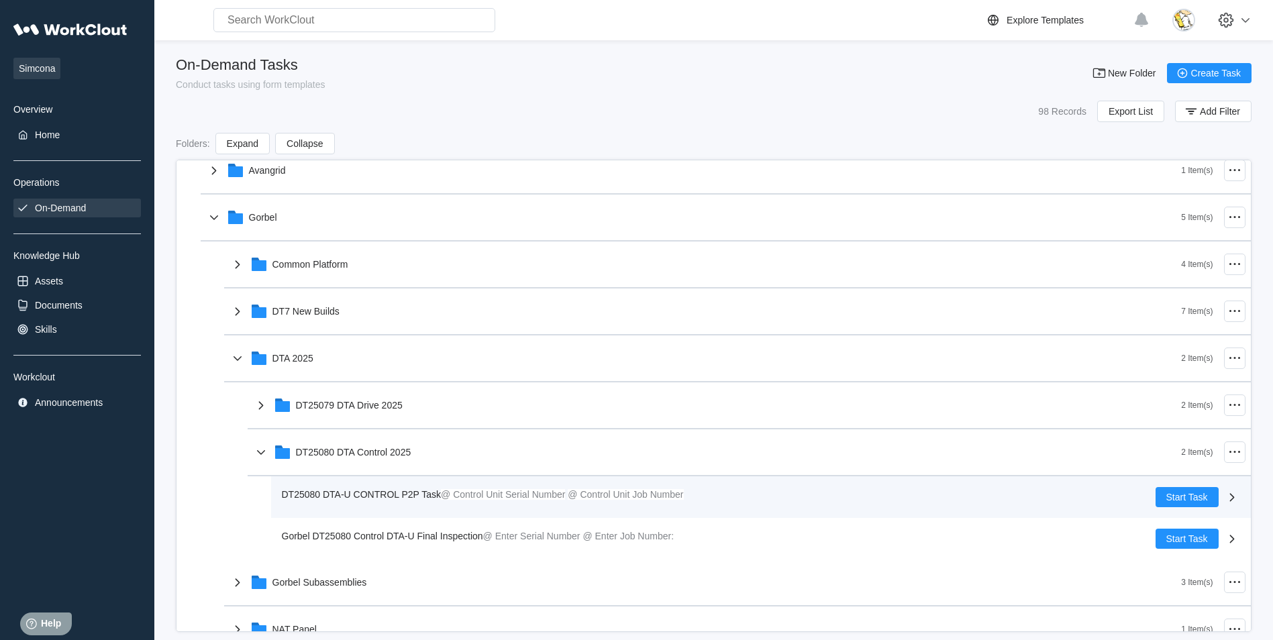
click at [401, 494] on span "DT25080 DTA-U CONTROL P2P Task" at bounding box center [362, 494] width 160 height 11
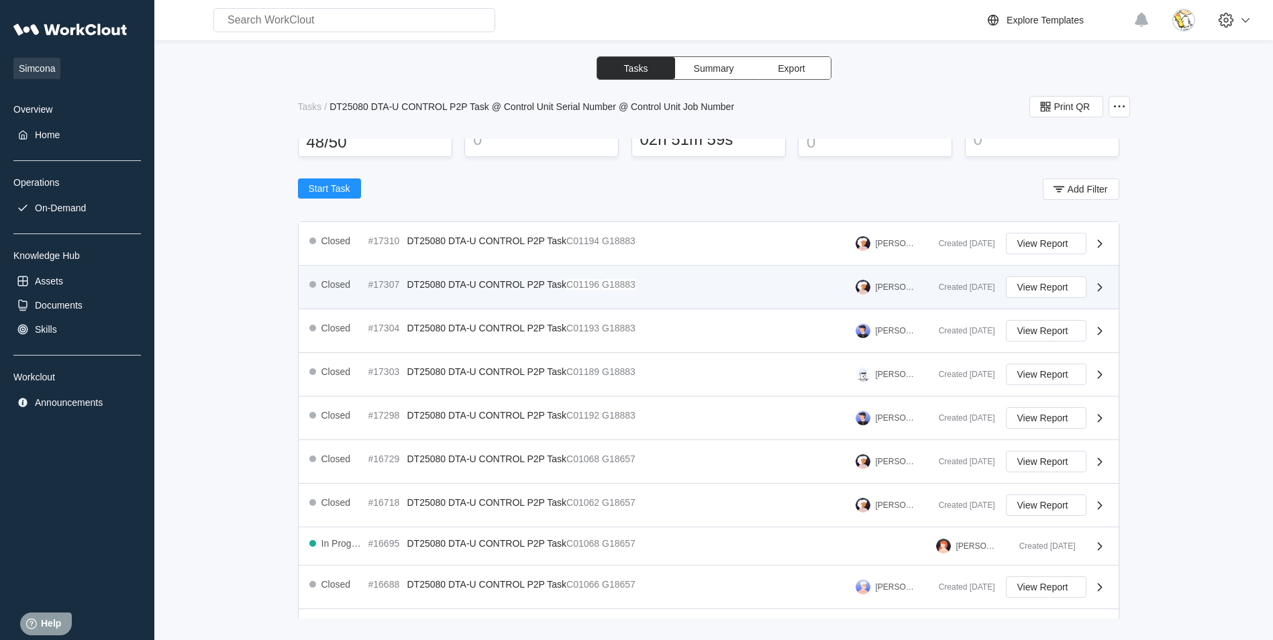
scroll to position [134, 0]
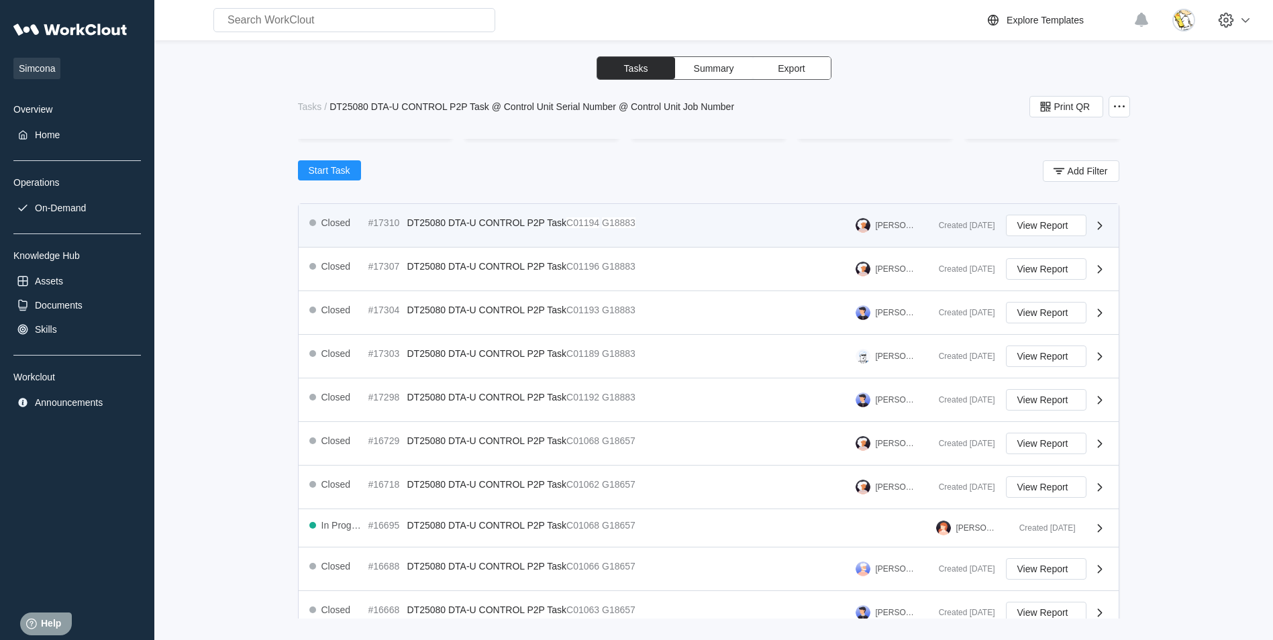
click at [507, 214] on div "Closed #17310 DT25080 DTA-U CONTROL P2P Task C01194 G18883 Justin Blake Created…" at bounding box center [709, 226] width 820 height 44
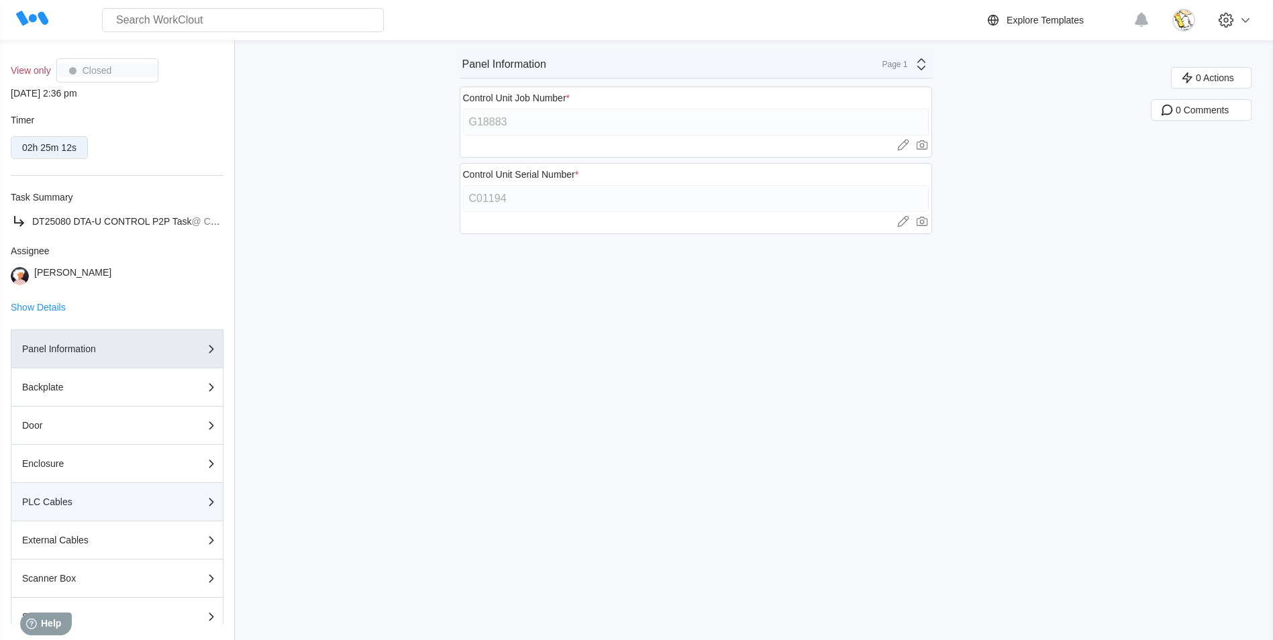
scroll to position [134, 0]
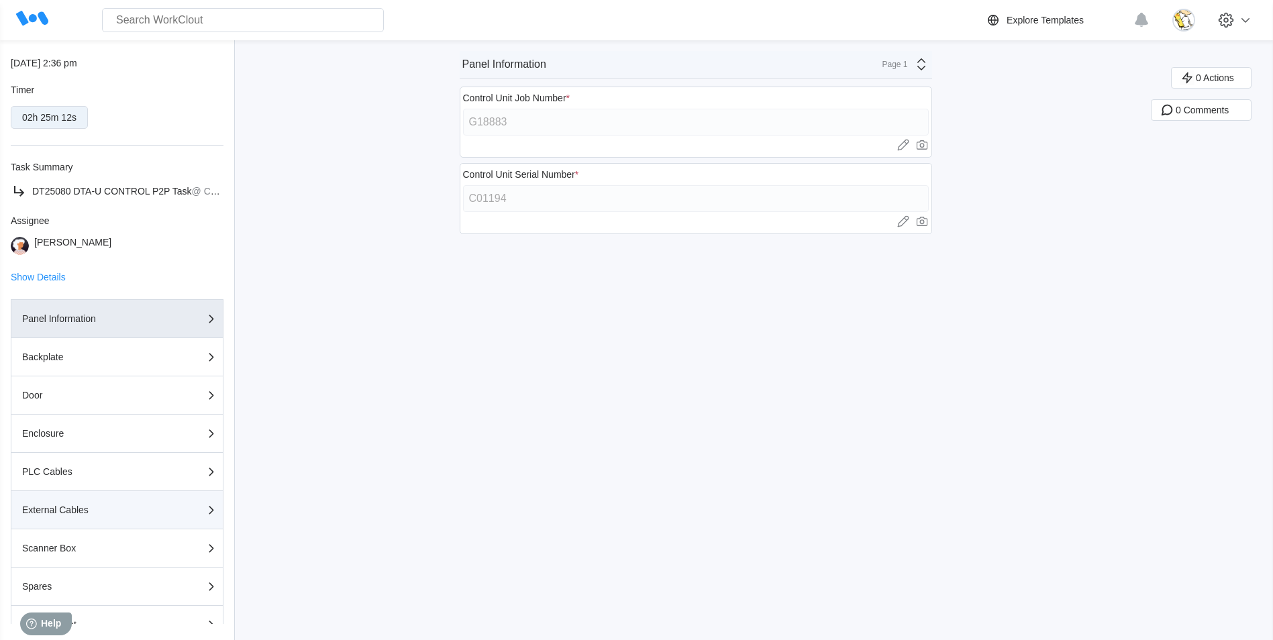
click at [106, 513] on div "External Cables" at bounding box center [89, 509] width 134 height 9
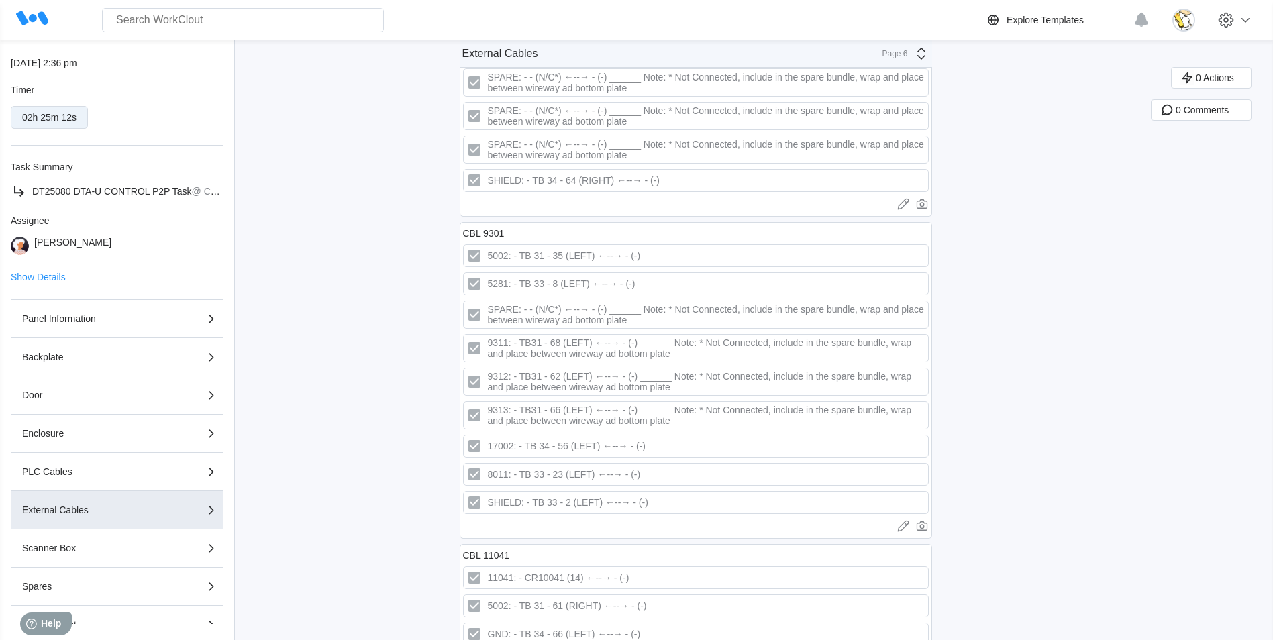
scroll to position [5303, 0]
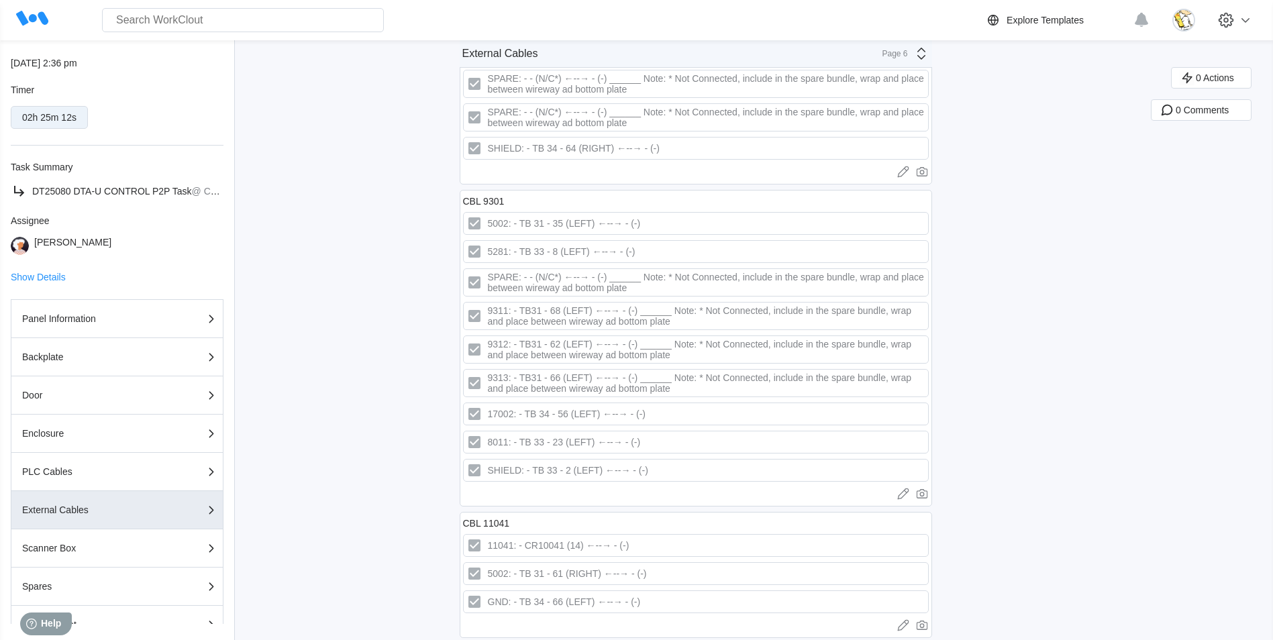
drag, startPoint x: 377, startPoint y: 302, endPoint x: 378, endPoint y: 332, distance: 29.5
